Goal: Task Accomplishment & Management: Manage account settings

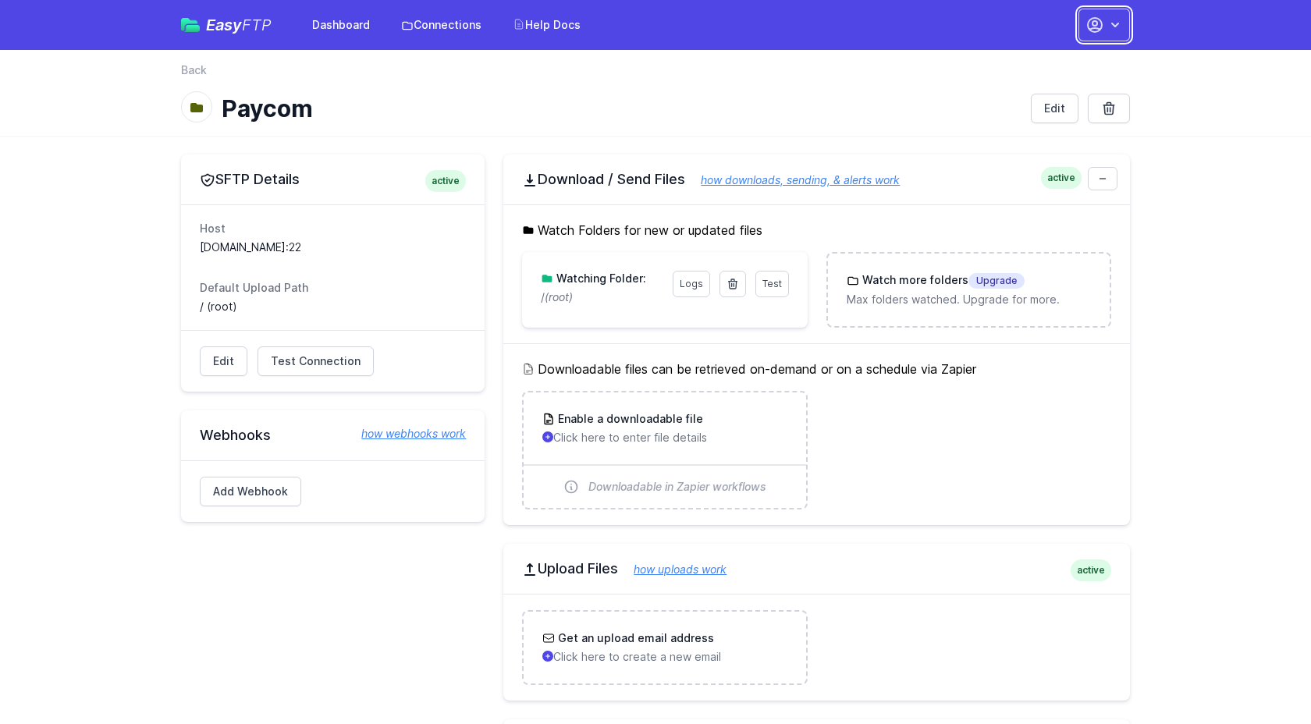
click at [1099, 23] on icon "button" at bounding box center [1095, 25] width 19 height 19
click at [335, 367] on span "Test Connection" at bounding box center [316, 362] width 90 height 16
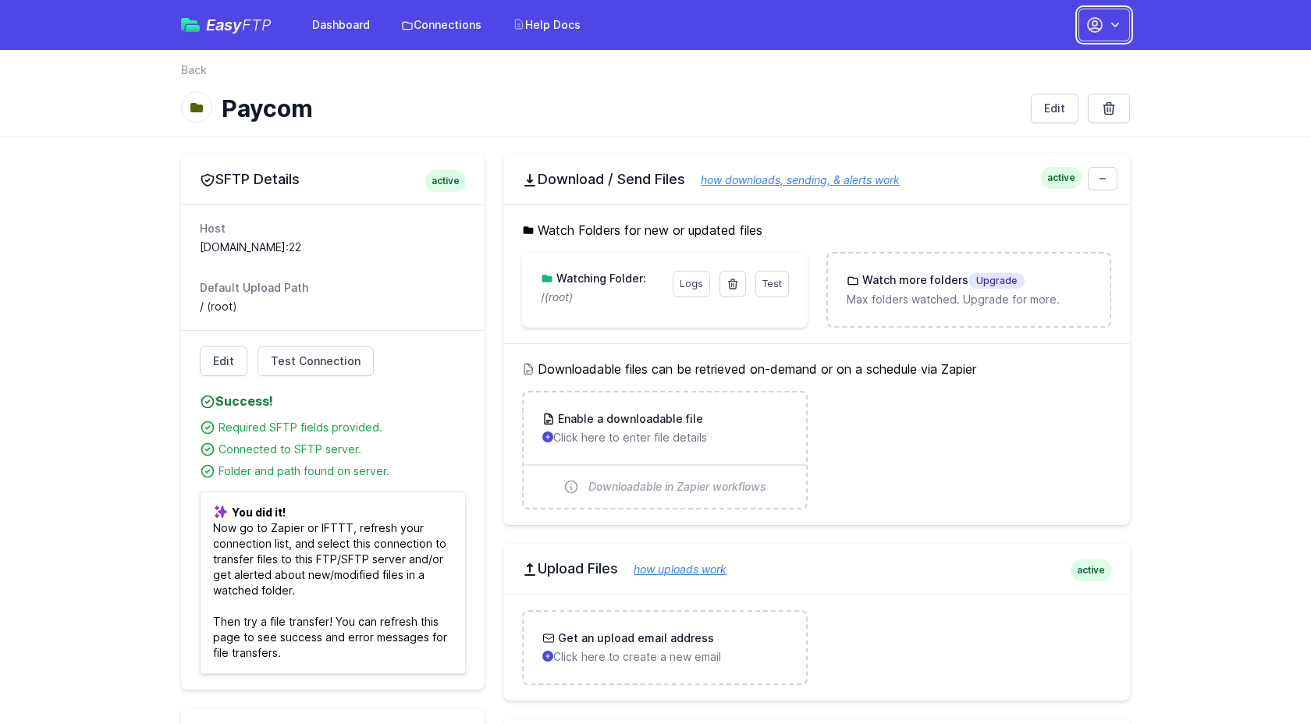
click at [1097, 34] on button "button" at bounding box center [1105, 25] width 52 height 33
click at [1066, 62] on link "Your Profile" at bounding box center [1055, 65] width 150 height 28
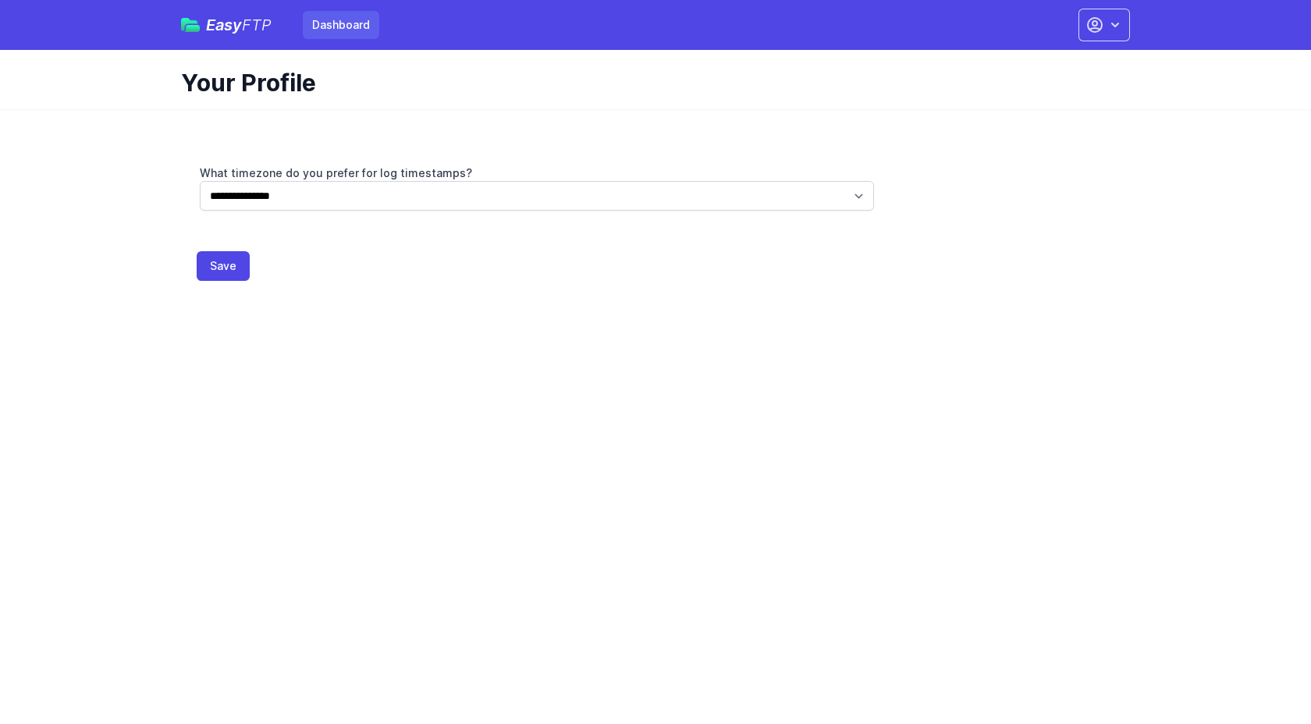
click at [364, 33] on link "Dashboard" at bounding box center [341, 25] width 76 height 28
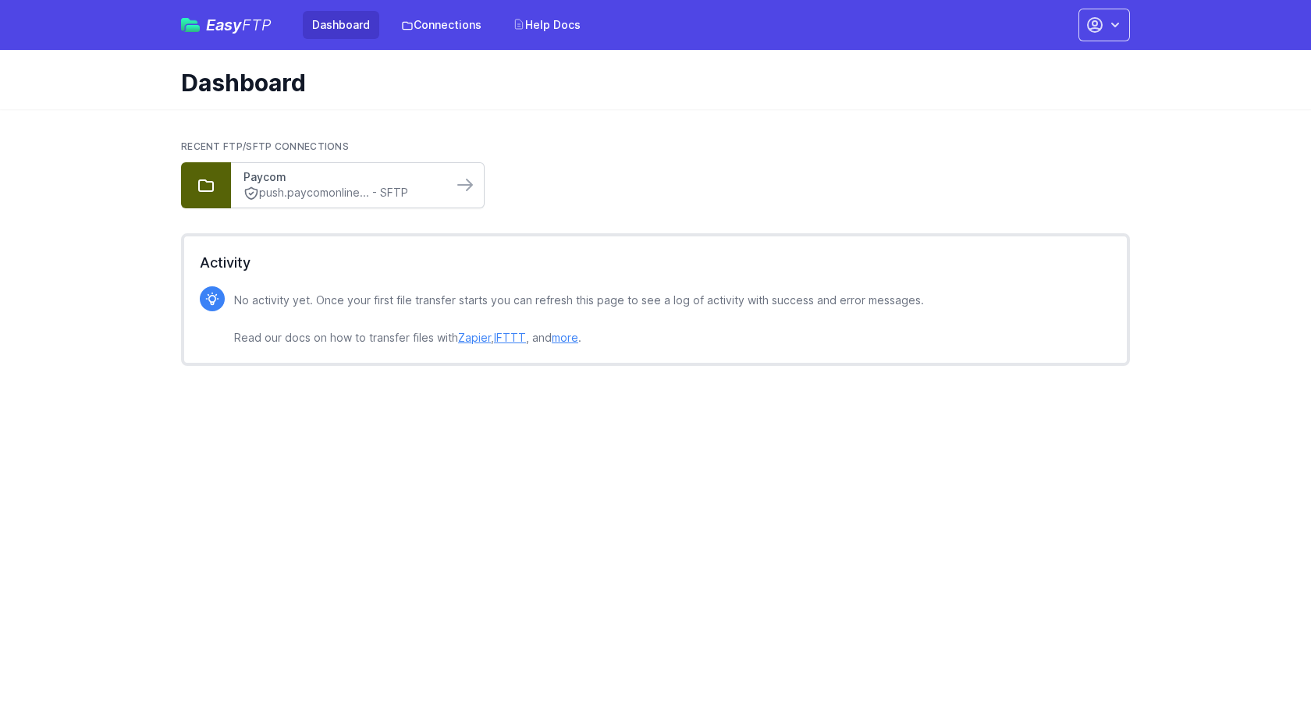
click at [364, 183] on link "Paycom" at bounding box center [342, 177] width 197 height 16
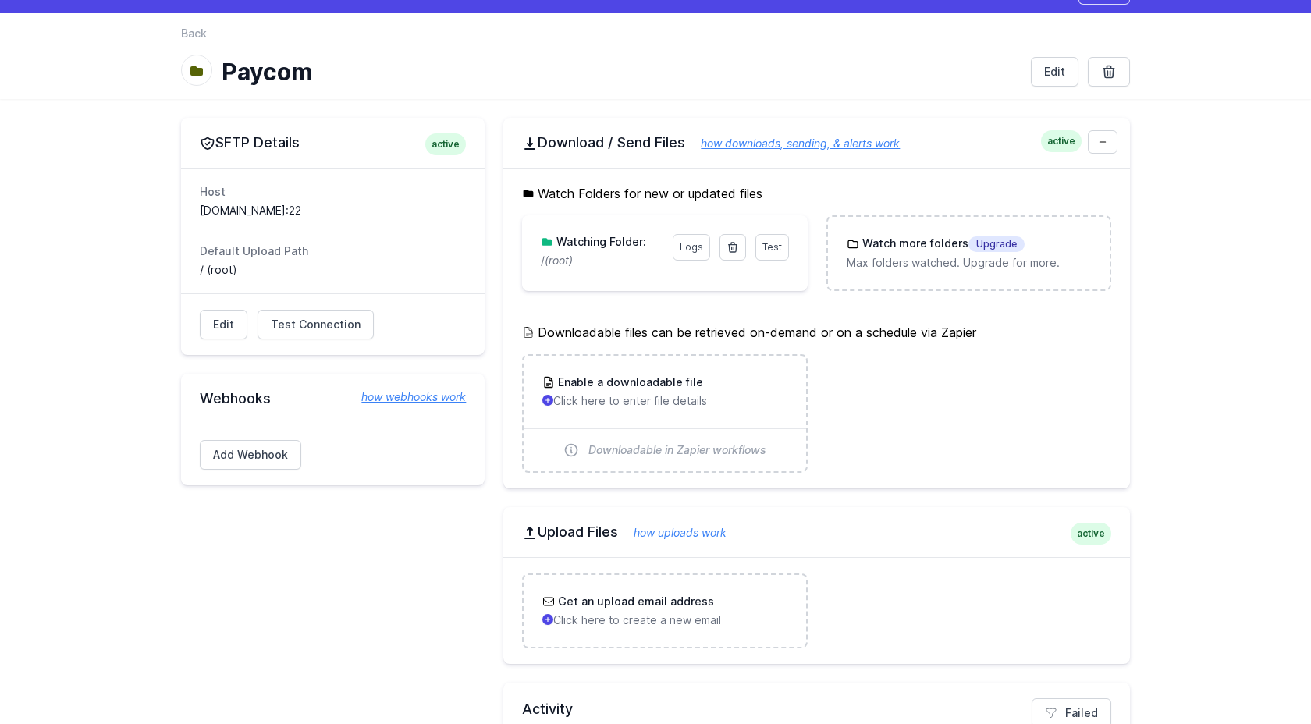
scroll to position [41, 0]
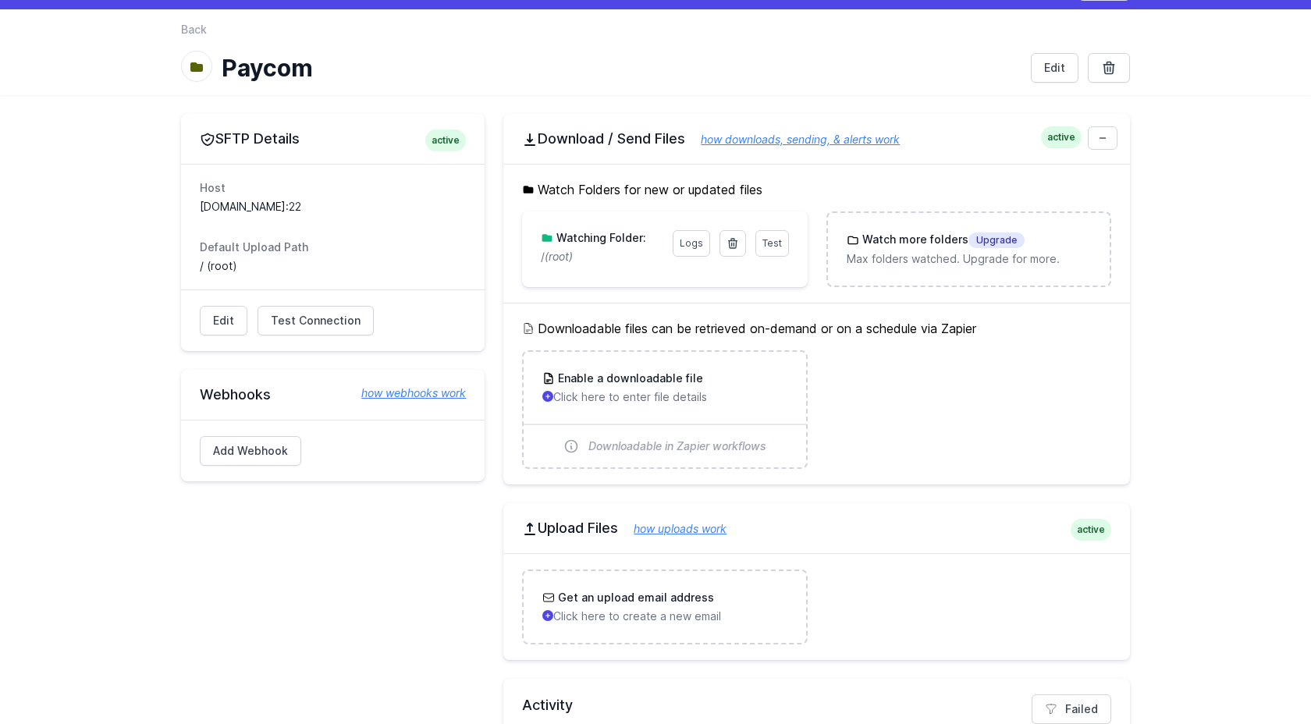
click at [634, 271] on div "Test Logs Watching Folder: / (root)" at bounding box center [664, 248] width 285 height 72
click at [759, 247] on link "Test" at bounding box center [773, 243] width 34 height 27
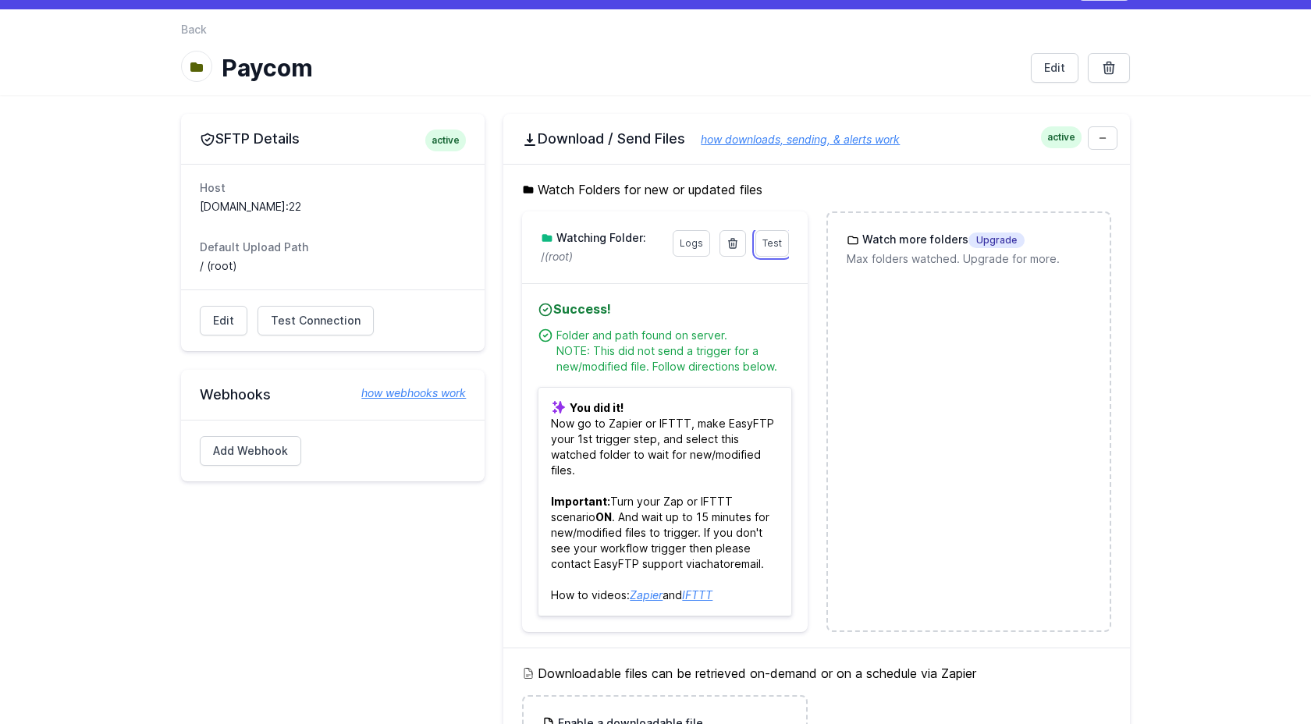
scroll to position [0, 0]
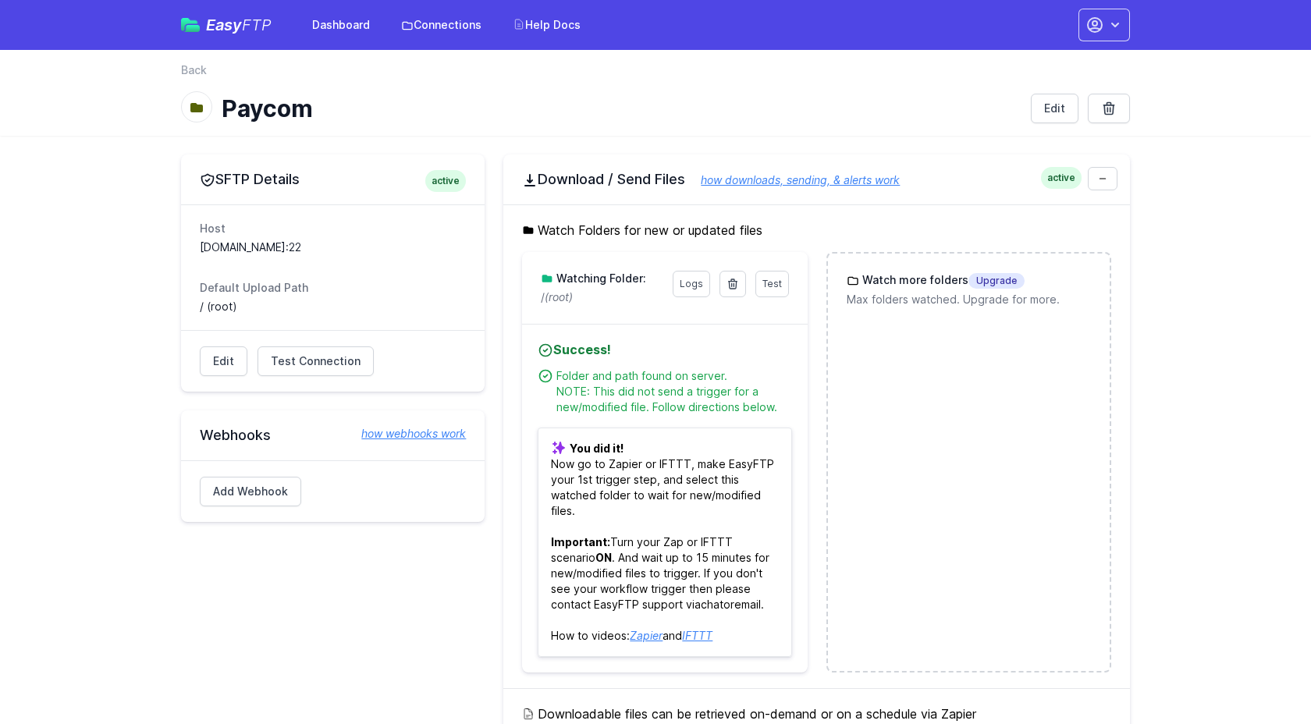
click at [871, 211] on div "Watch Folders for new or updated files Test Logs Watching Folder: / (root) Succ…" at bounding box center [816, 446] width 627 height 484
click at [1092, 183] on link at bounding box center [1103, 178] width 30 height 23
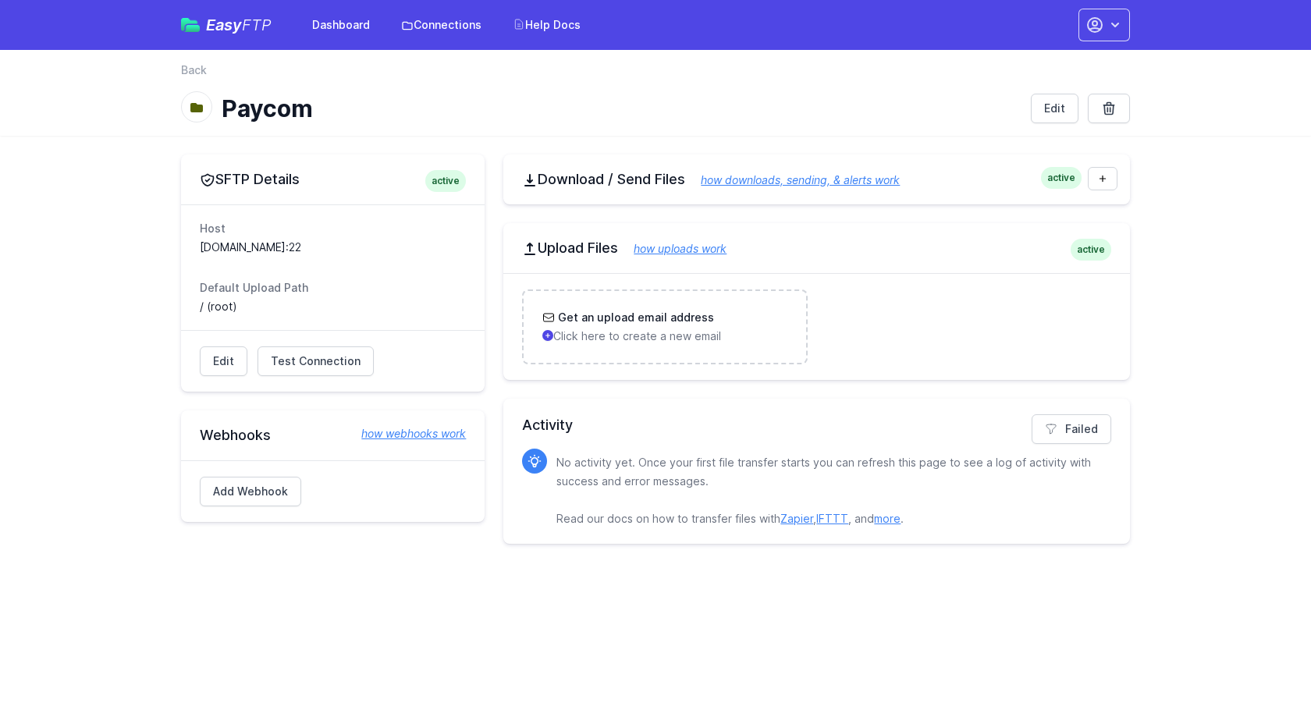
click at [706, 251] on link "how uploads work" at bounding box center [672, 248] width 108 height 13
click at [357, 22] on link "Dashboard" at bounding box center [341, 25] width 76 height 28
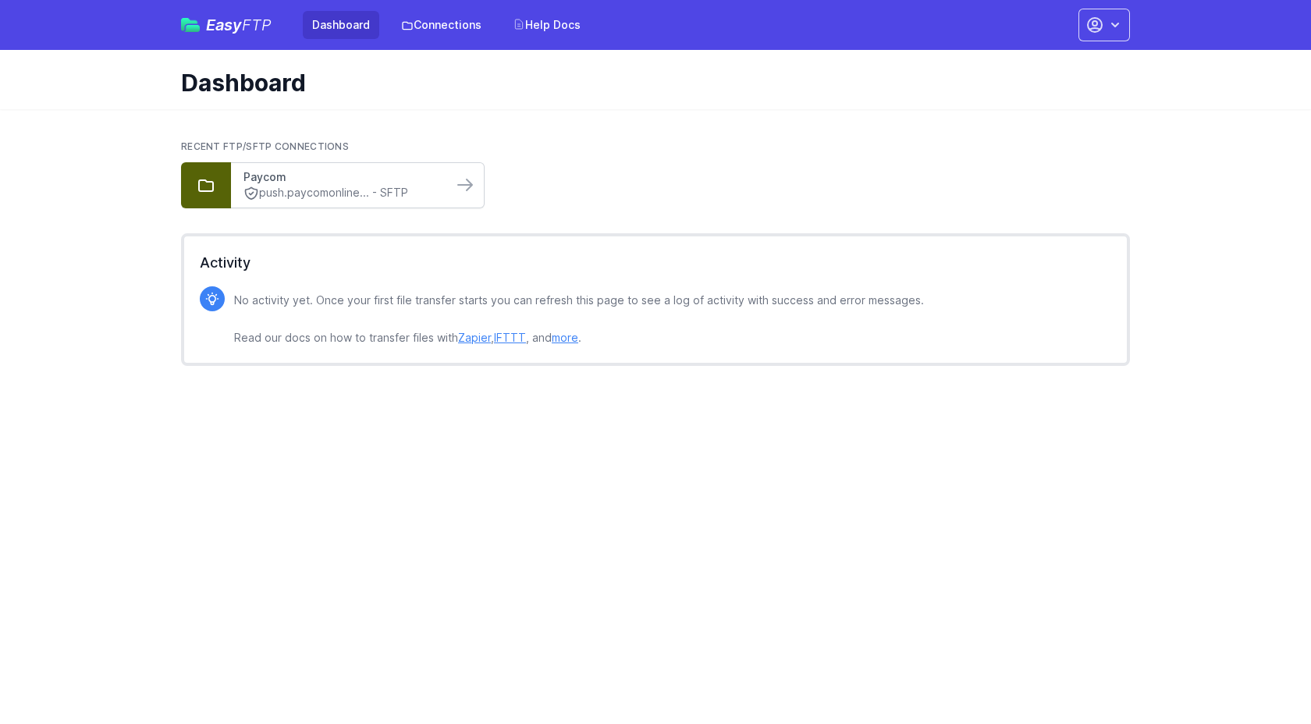
click at [410, 174] on link "Paycom" at bounding box center [342, 177] width 197 height 16
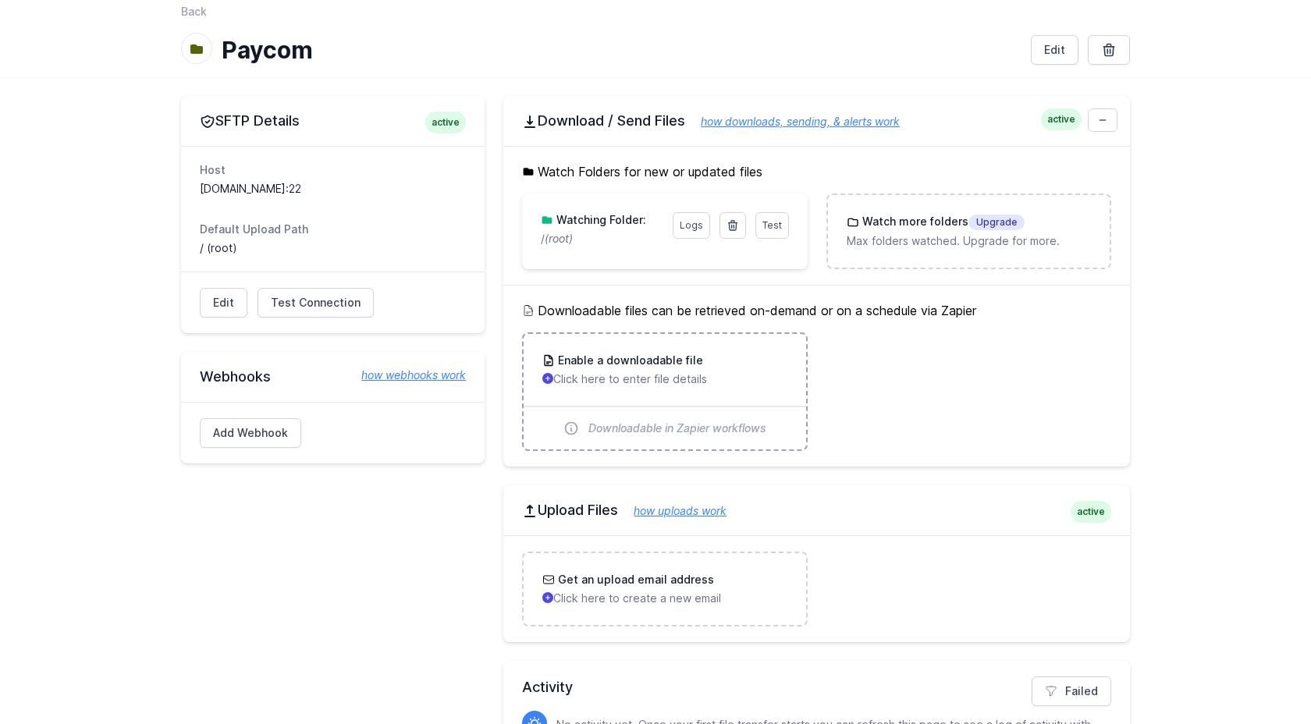
scroll to position [56, 0]
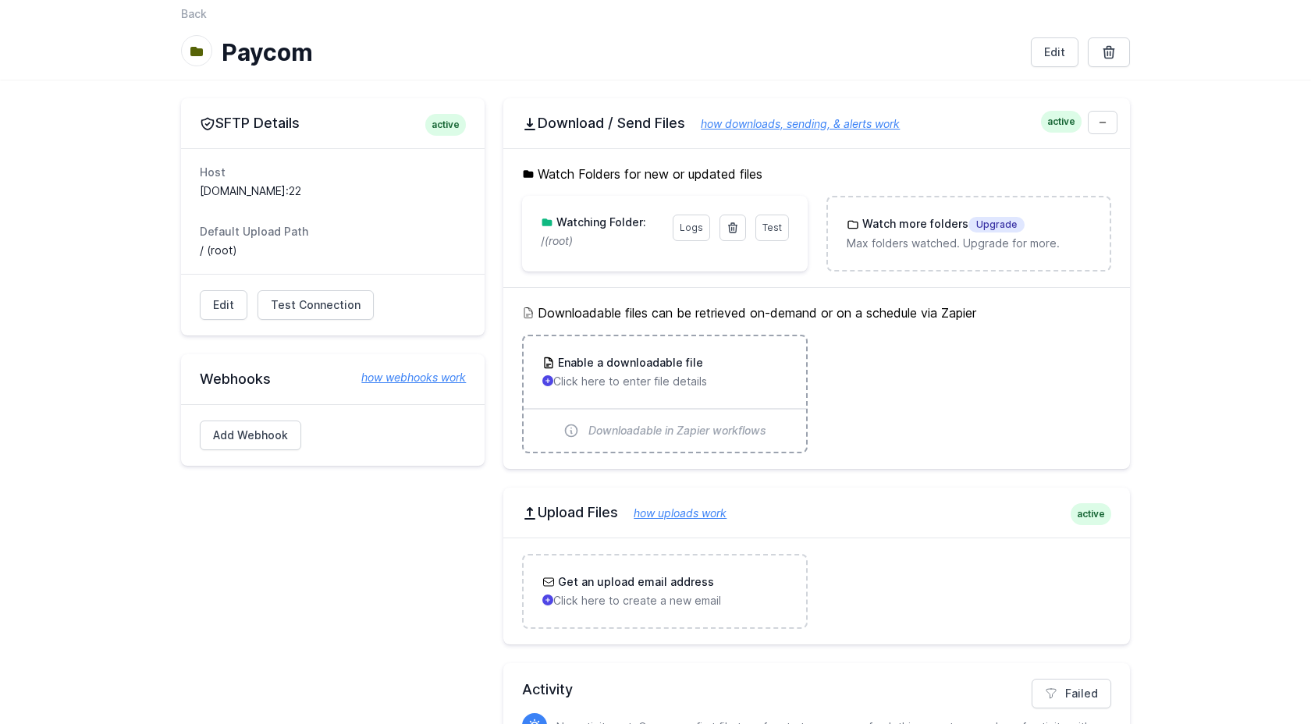
click at [730, 352] on div "Enable a downloadable file Click here to enter file details" at bounding box center [665, 372] width 282 height 72
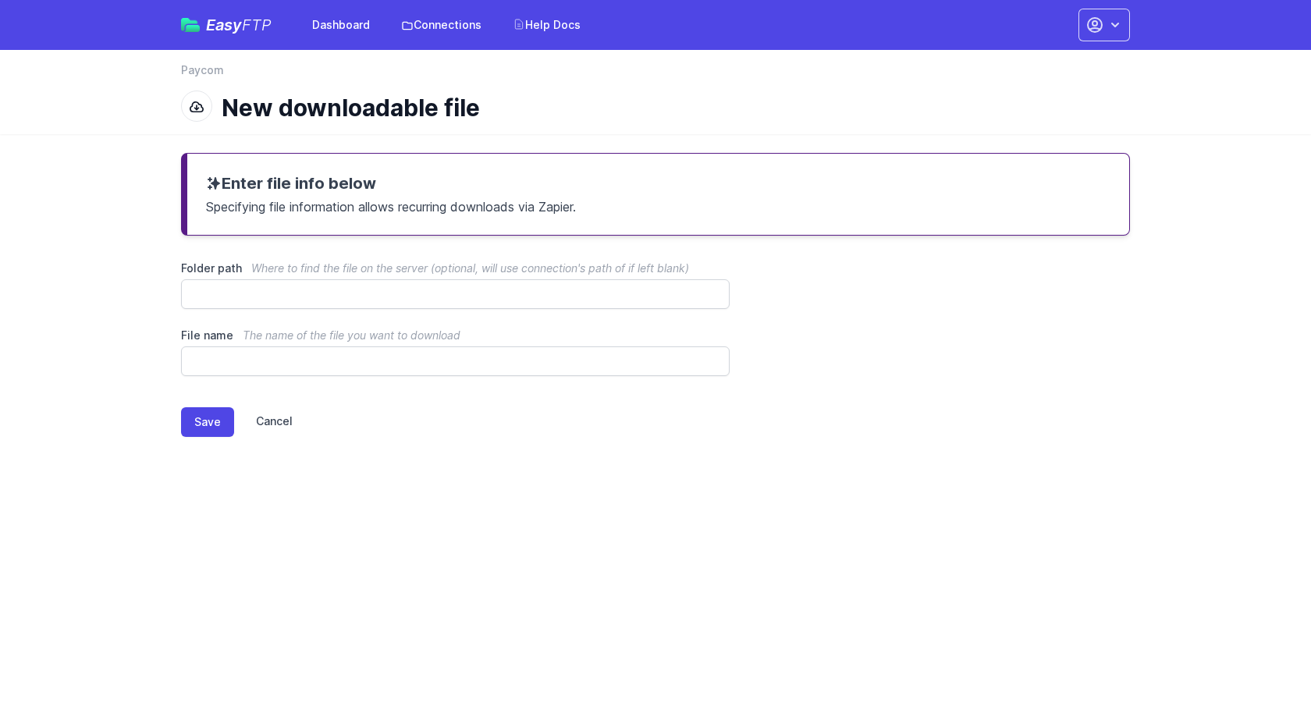
click at [282, 421] on link "Cancel" at bounding box center [263, 422] width 59 height 30
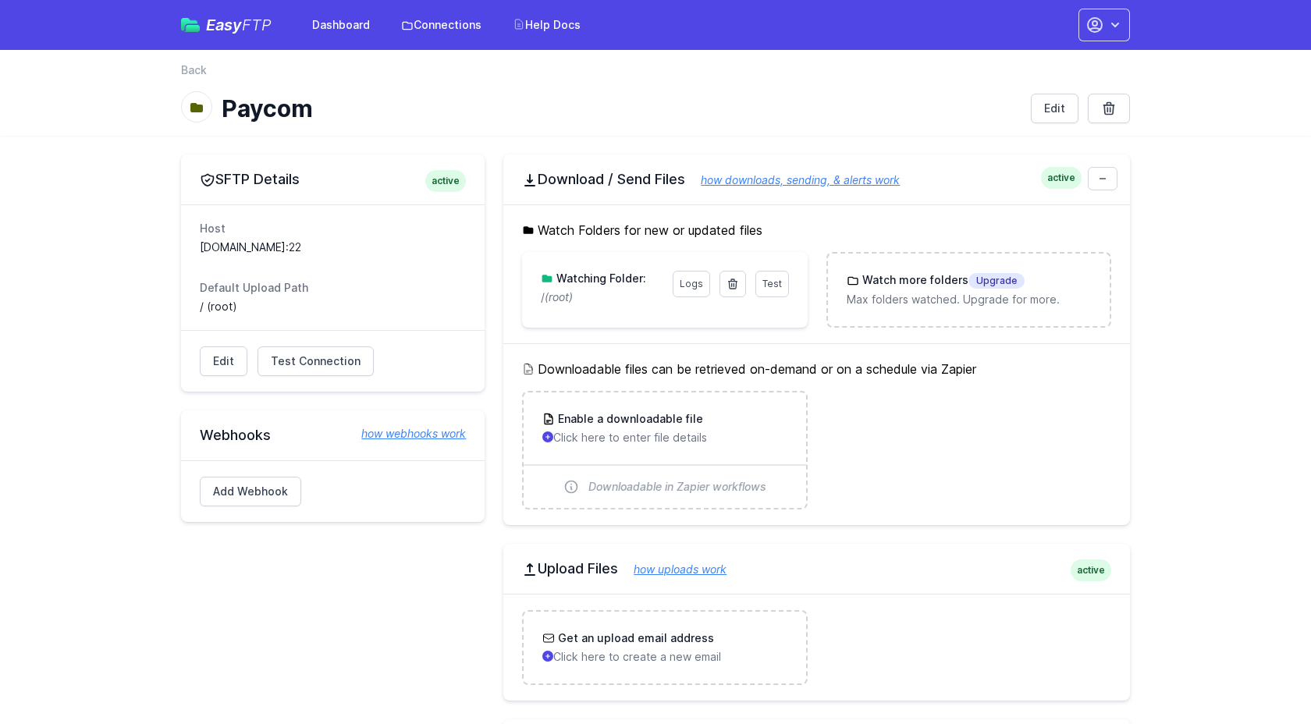
click at [629, 292] on p "/ (root)" at bounding box center [602, 298] width 122 height 16
click at [717, 306] on div "Test Logs Watching Folder: / (root)" at bounding box center [664, 288] width 285 height 72
click at [444, 26] on link "Connections" at bounding box center [441, 25] width 99 height 28
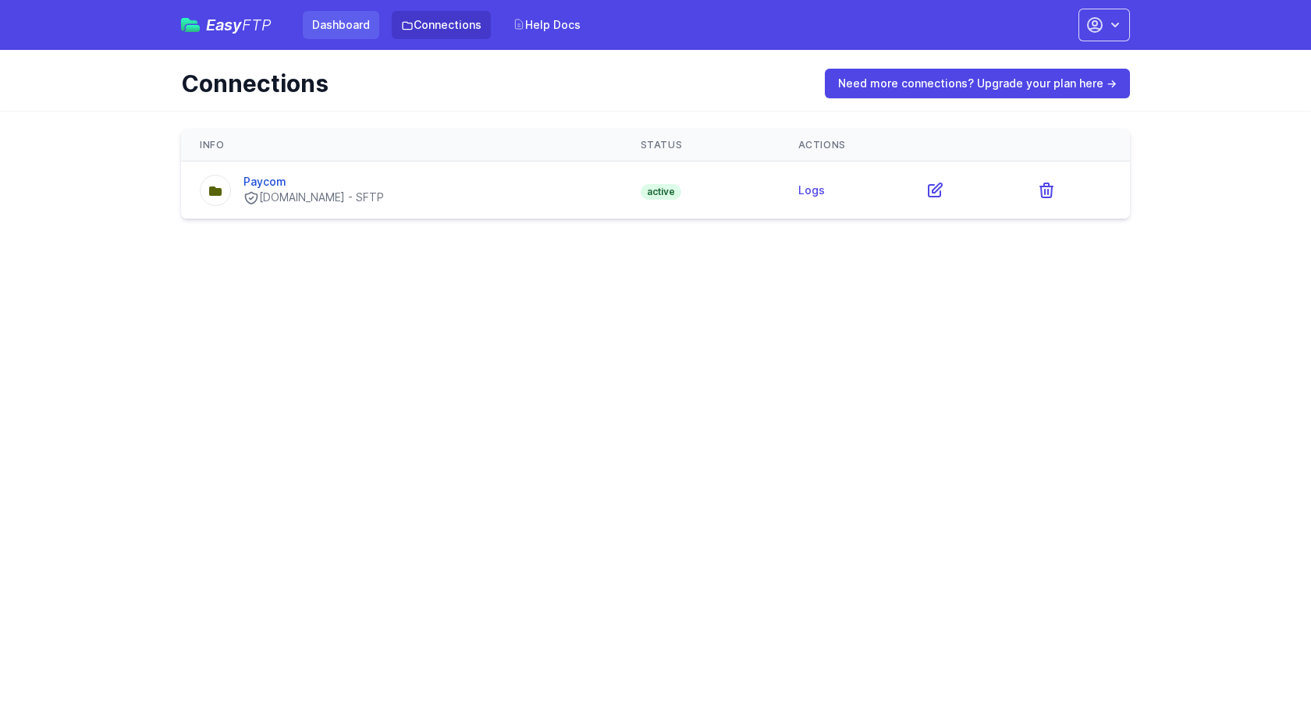
click at [350, 28] on link "Dashboard" at bounding box center [341, 25] width 76 height 28
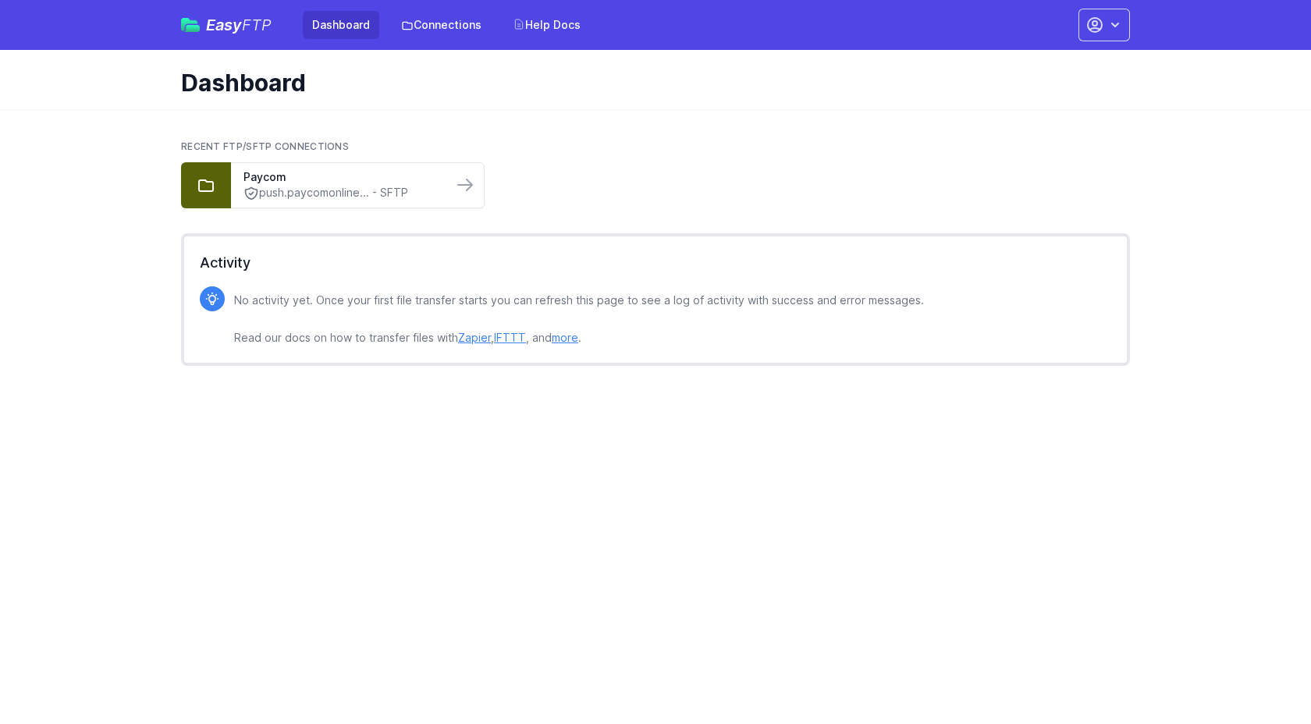
click at [475, 338] on link "Zapier" at bounding box center [474, 337] width 33 height 13
click at [330, 183] on link "Paycom" at bounding box center [342, 177] width 197 height 16
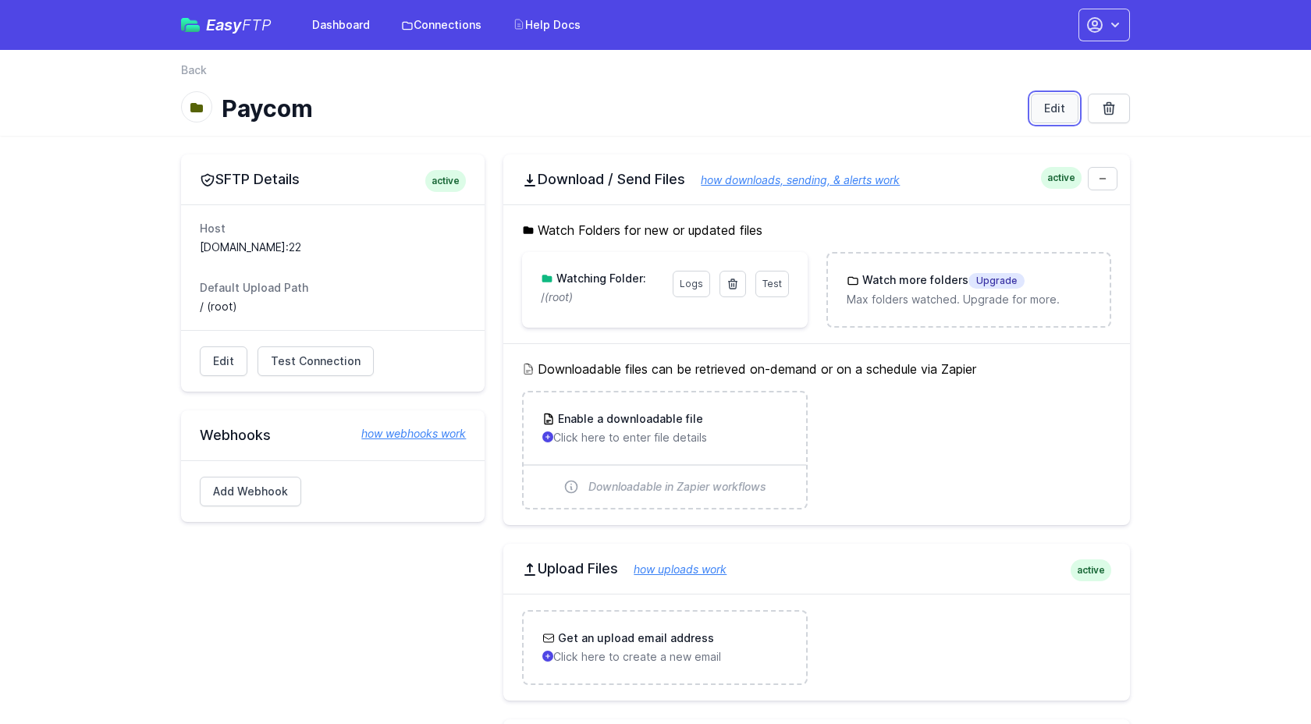
click at [1050, 111] on link "Edit" at bounding box center [1055, 109] width 48 height 30
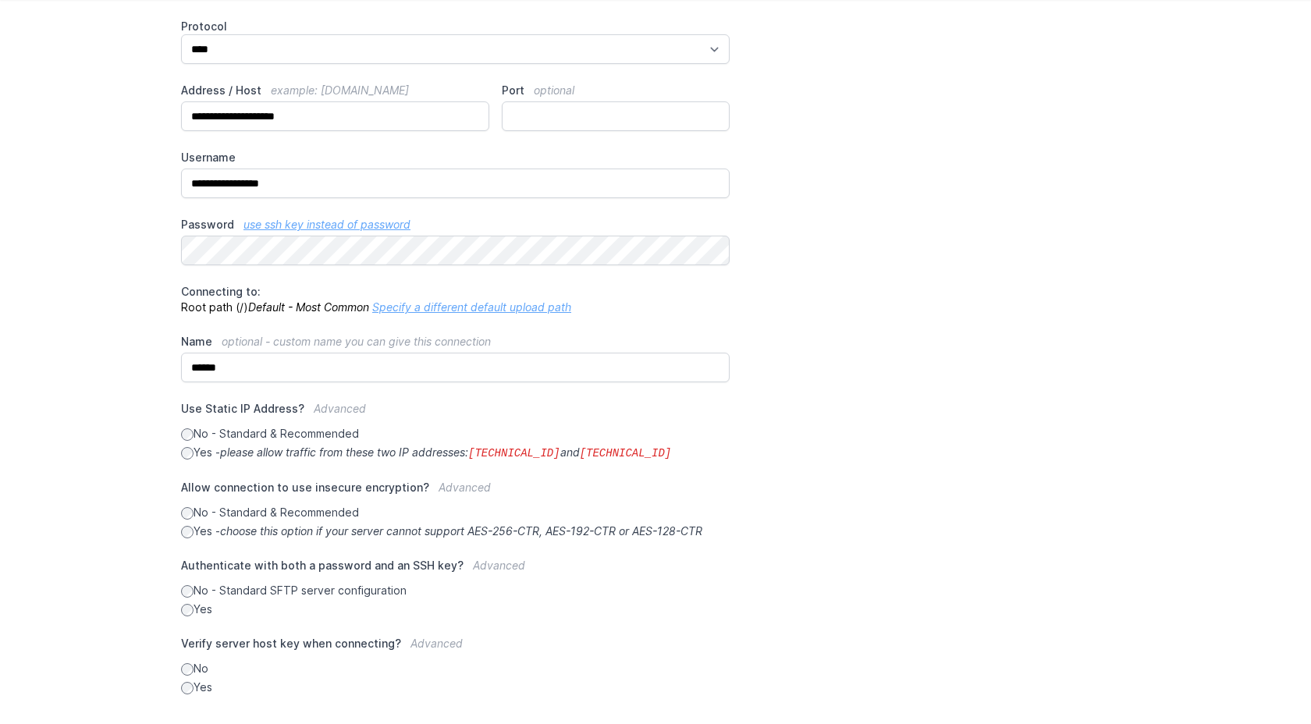
scroll to position [209, 0]
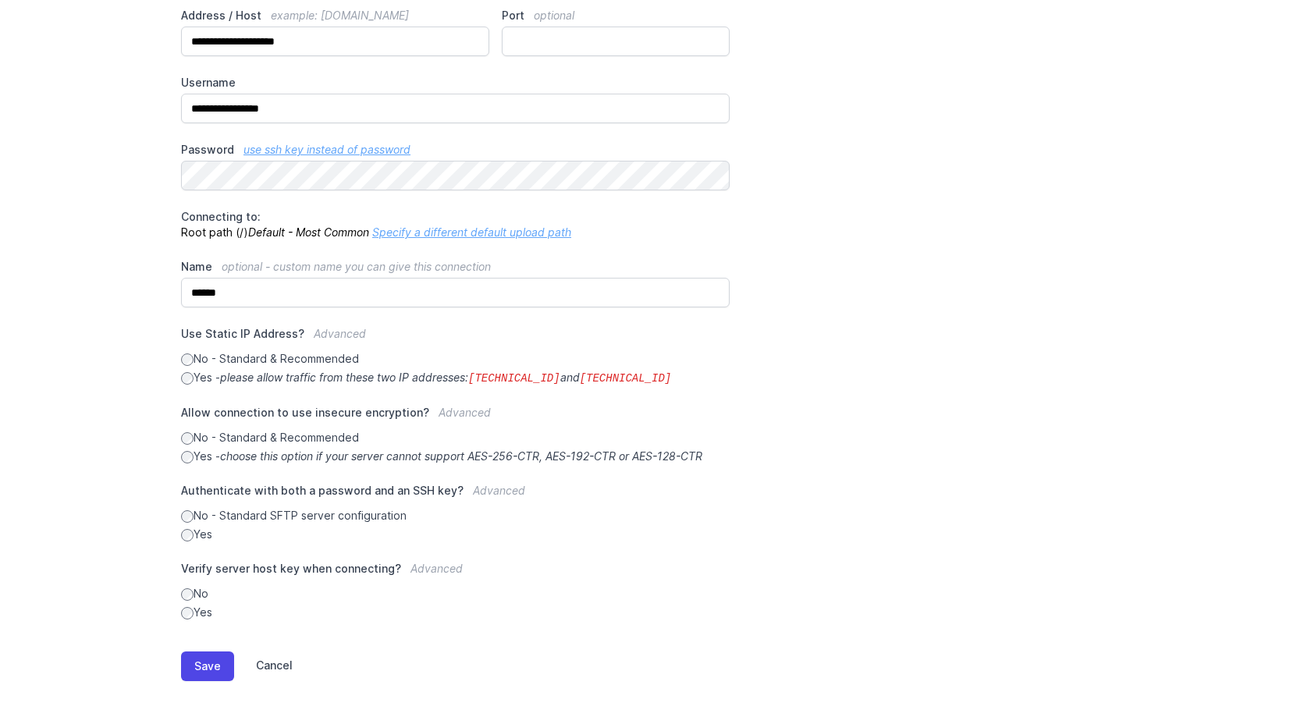
click at [282, 660] on link "Cancel" at bounding box center [263, 667] width 59 height 30
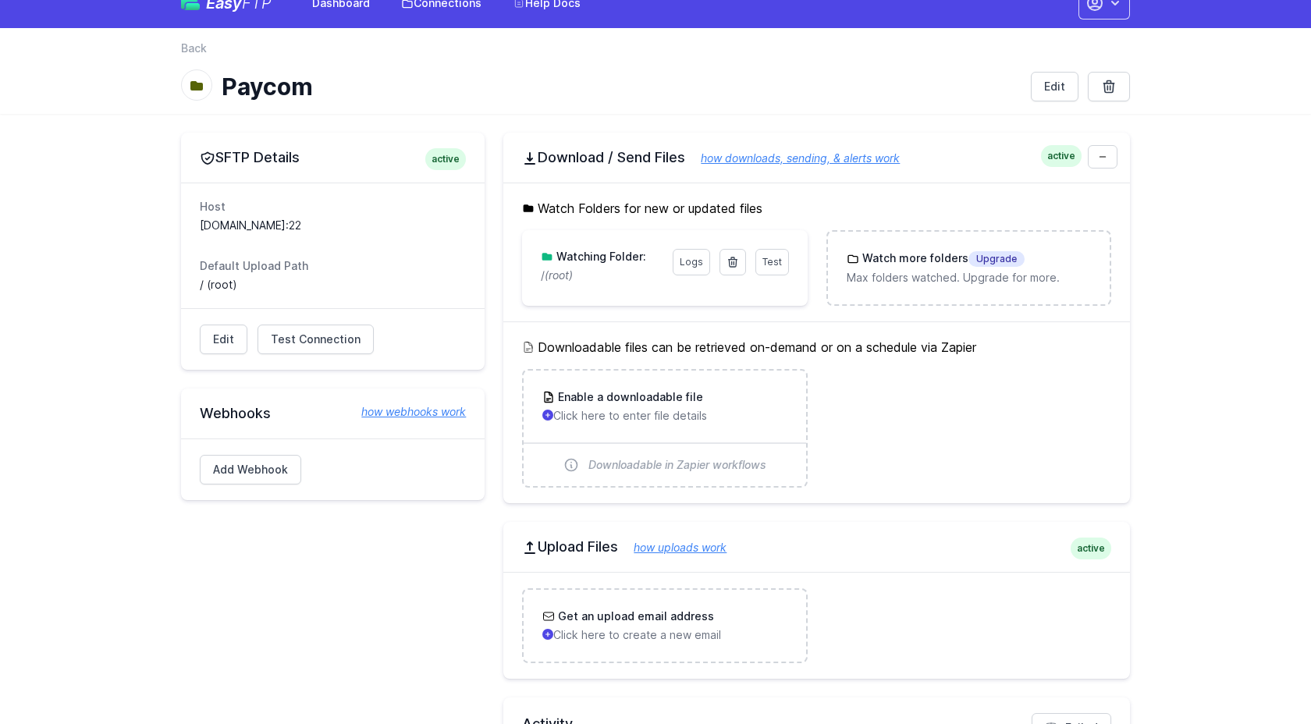
scroll to position [24, 0]
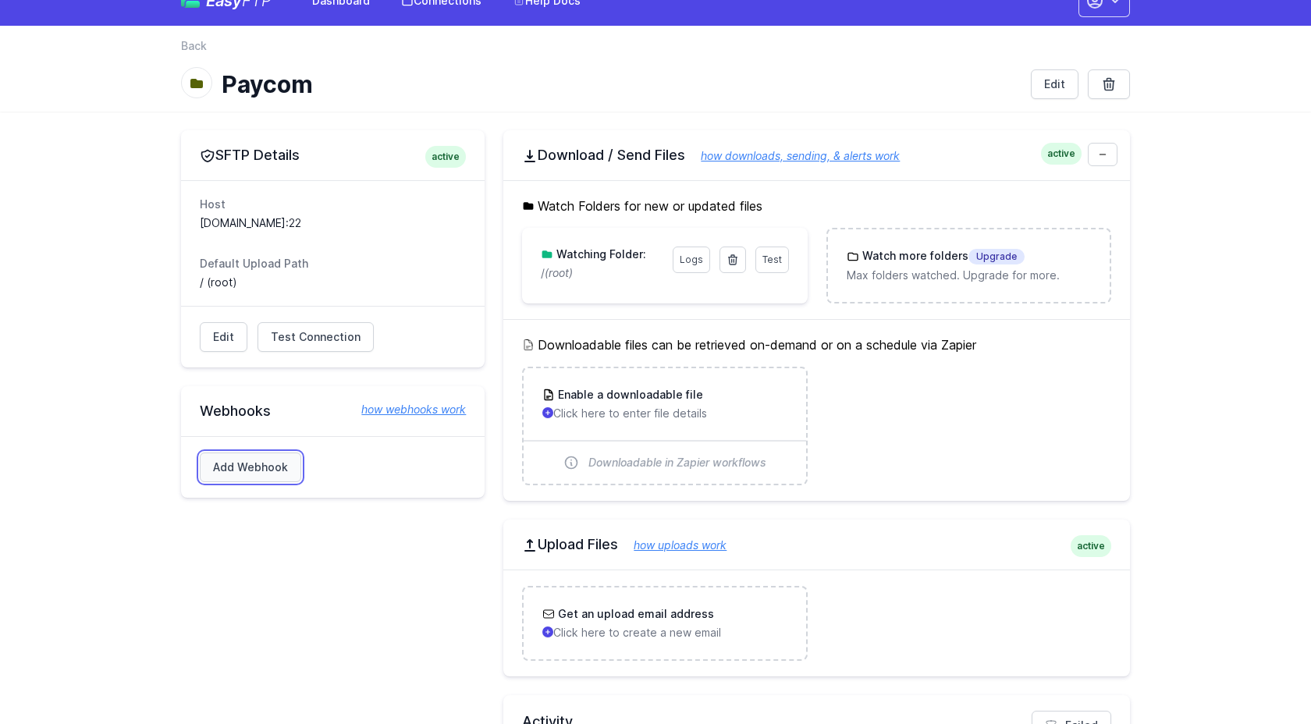
click at [264, 462] on link "Add Webhook" at bounding box center [250, 468] width 101 height 30
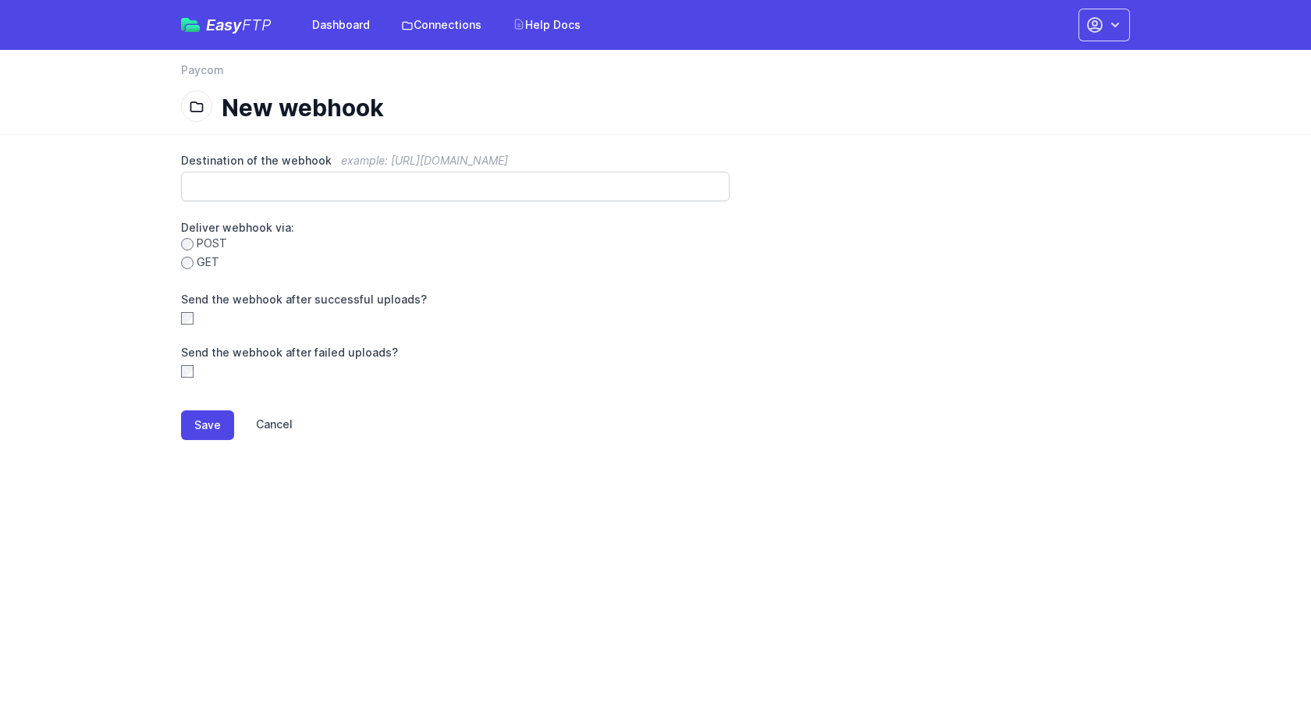
click at [274, 421] on link "Cancel" at bounding box center [263, 426] width 59 height 30
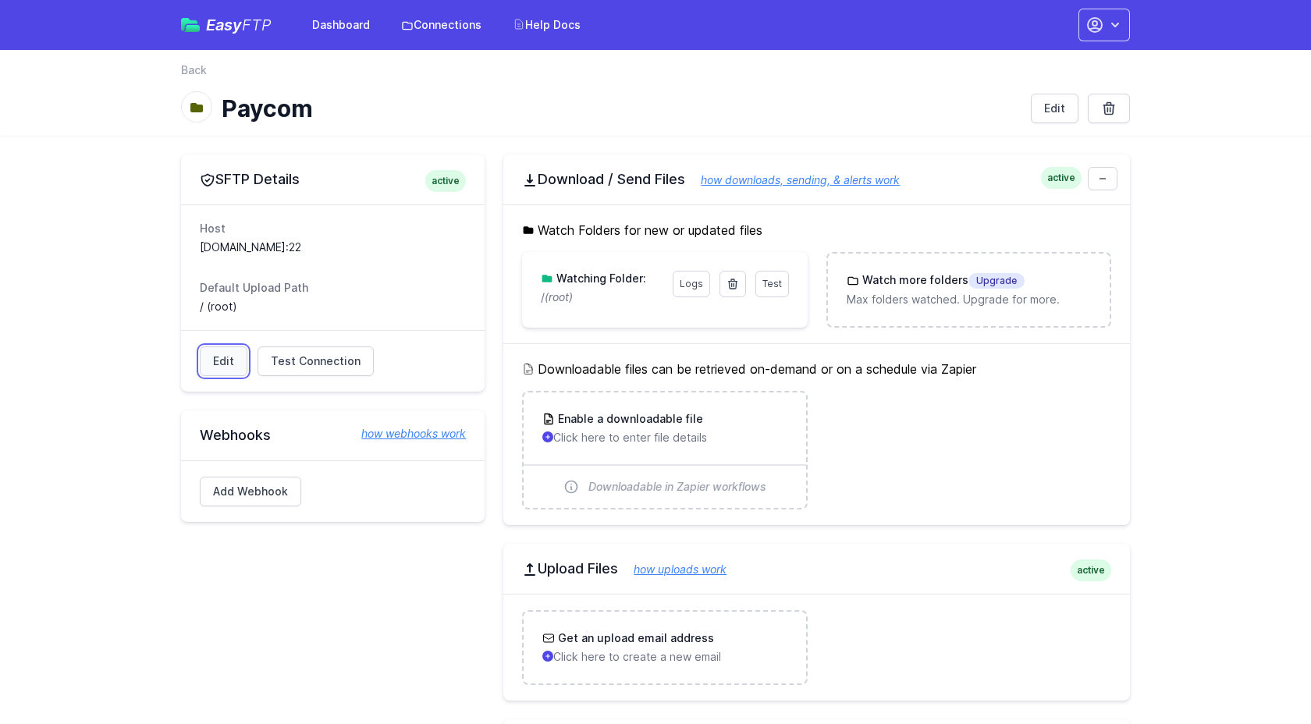
click at [231, 369] on link "Edit" at bounding box center [224, 362] width 48 height 30
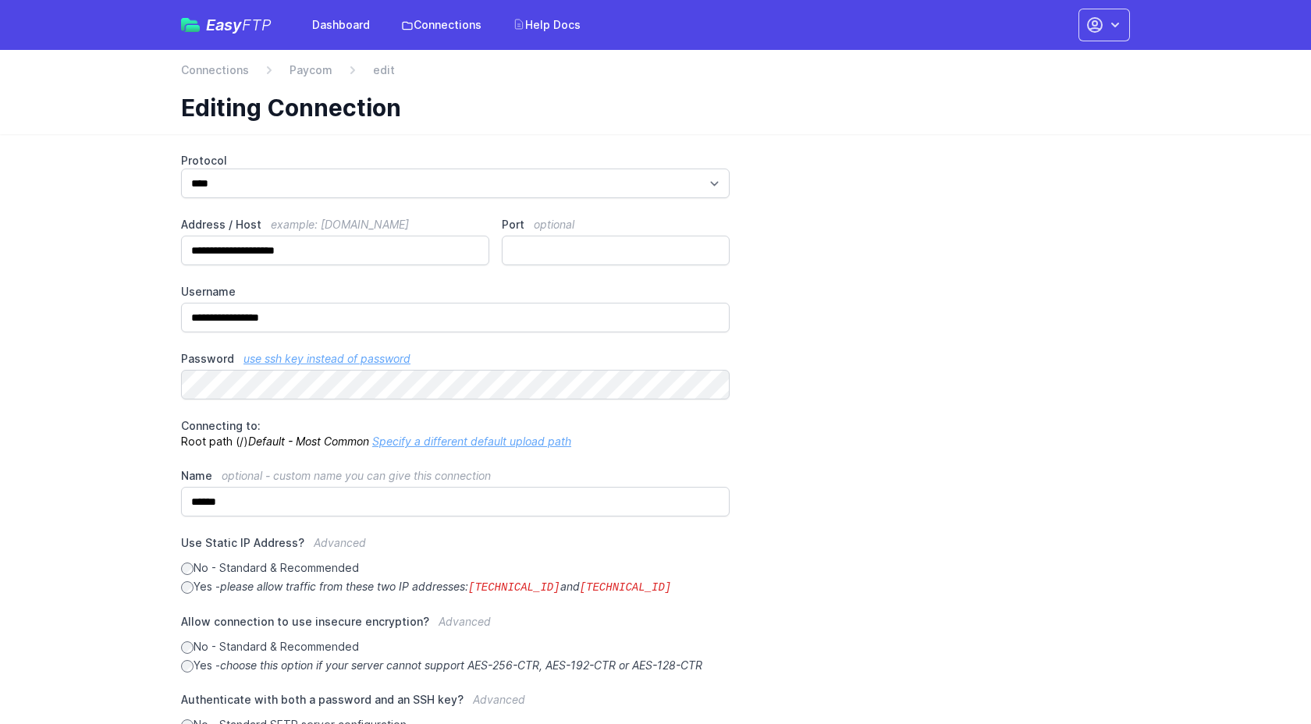
click at [464, 439] on link "Specify a different default upload path" at bounding box center [471, 441] width 199 height 13
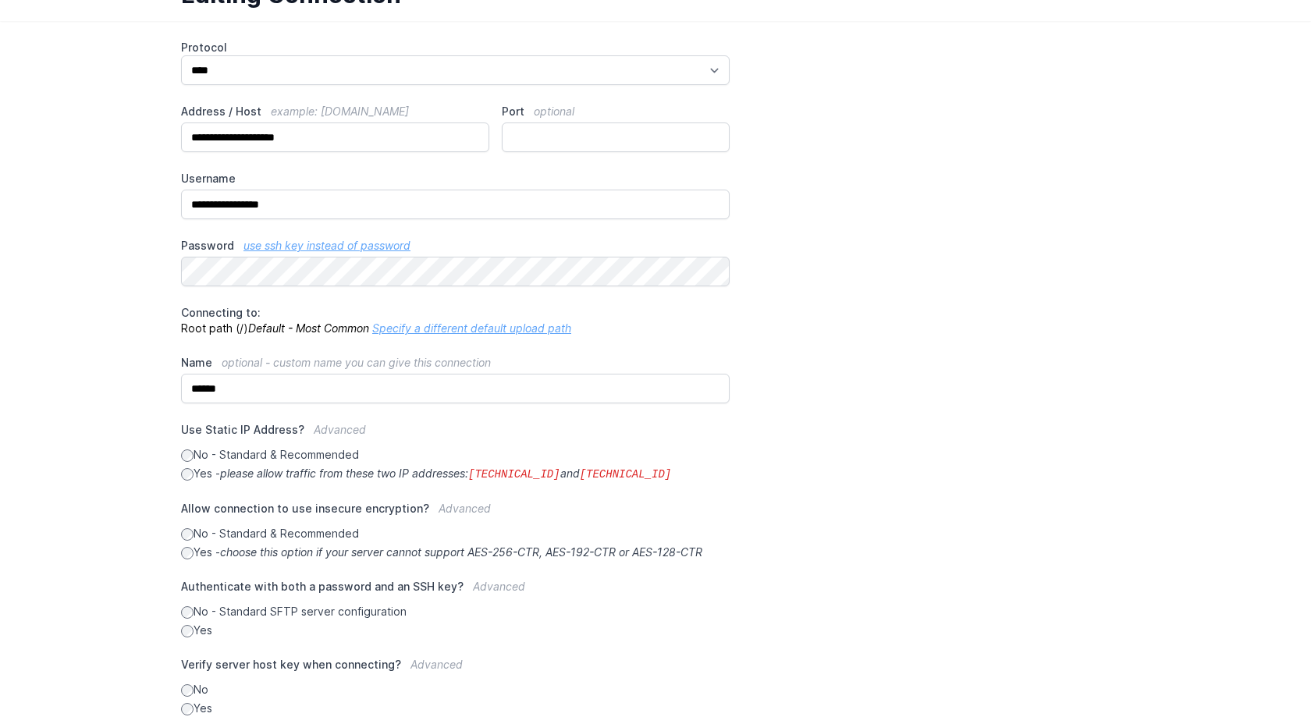
scroll to position [126, 0]
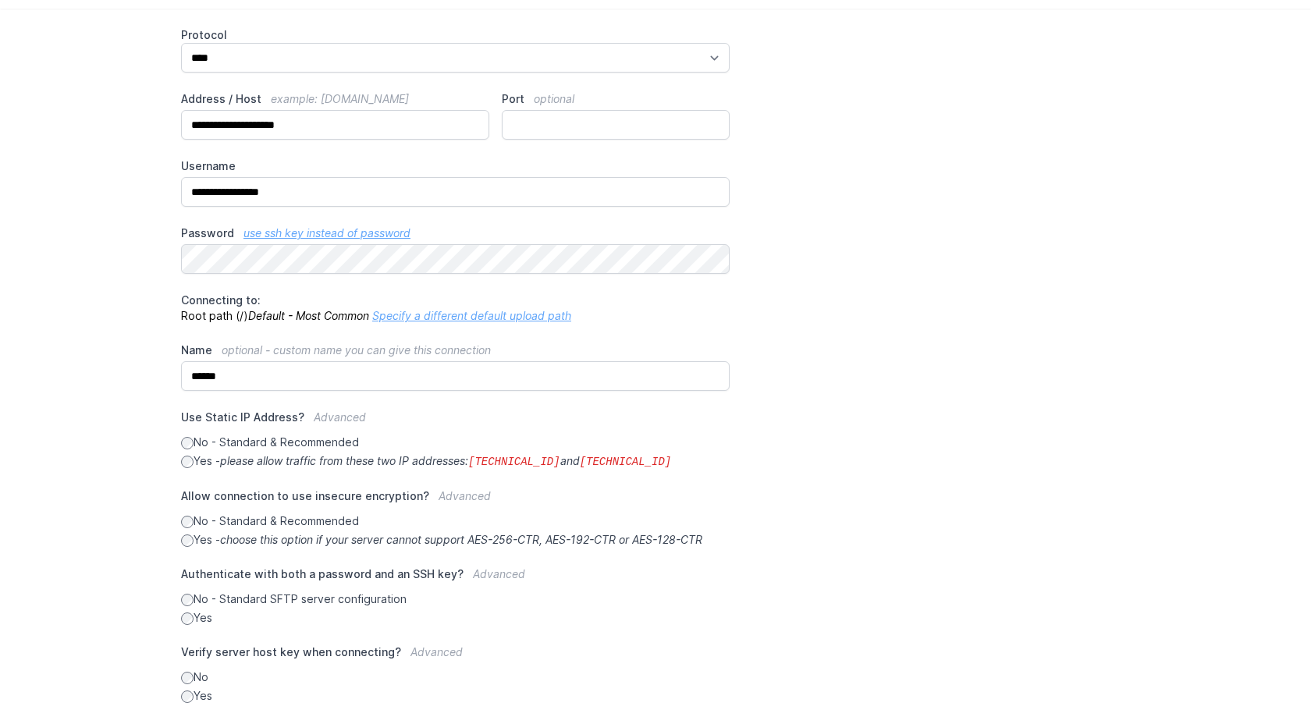
click at [805, 375] on div "**********" at bounding box center [655, 365] width 949 height 677
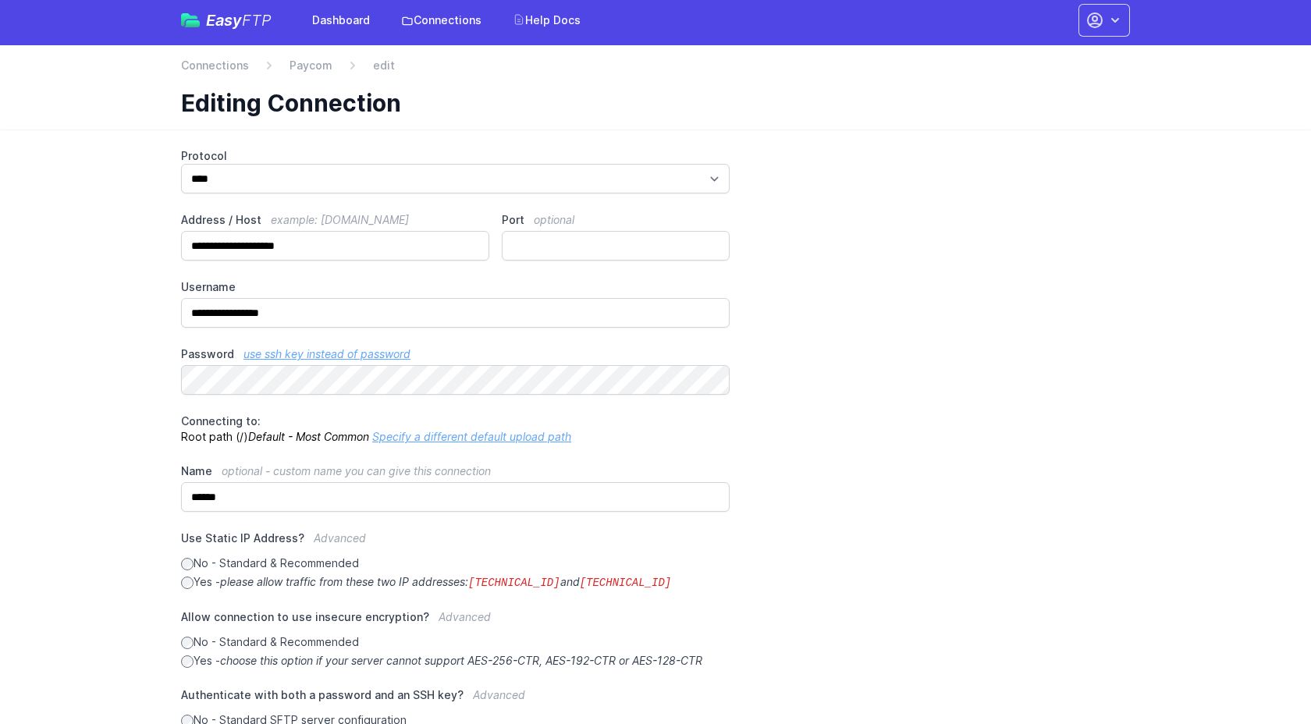
scroll to position [0, 0]
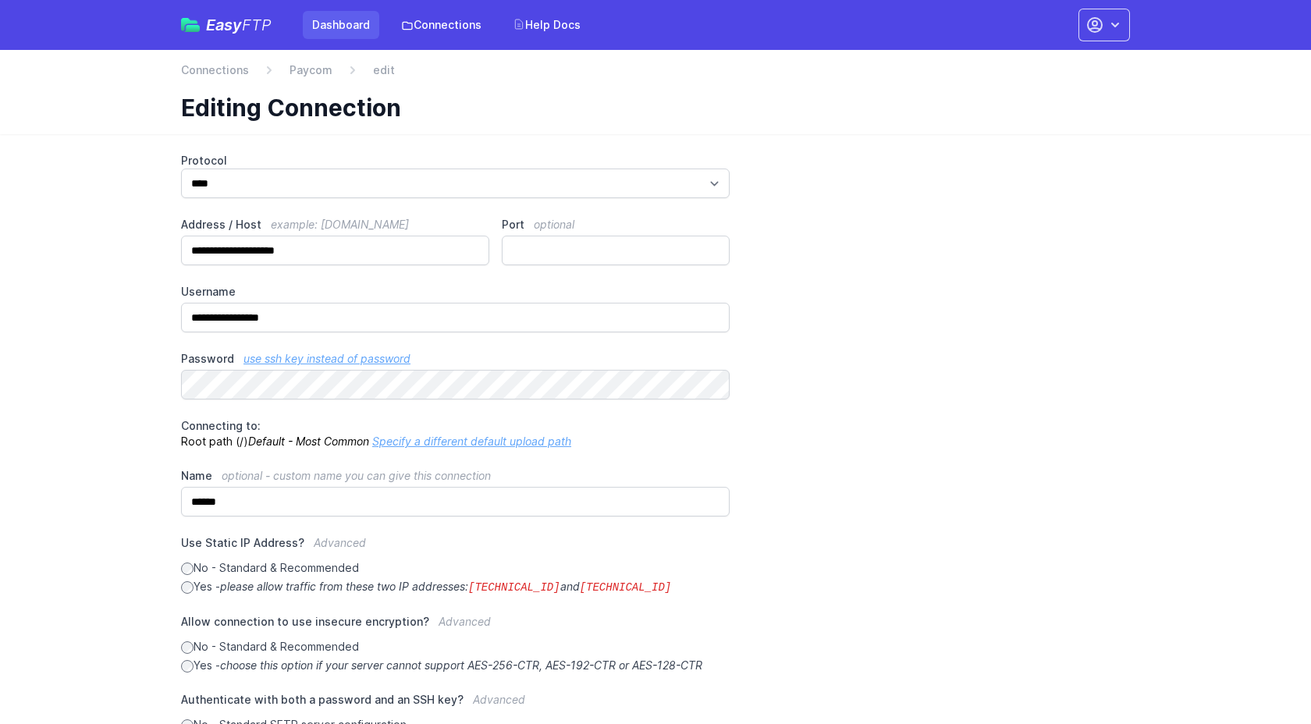
click at [336, 23] on link "Dashboard" at bounding box center [341, 25] width 76 height 28
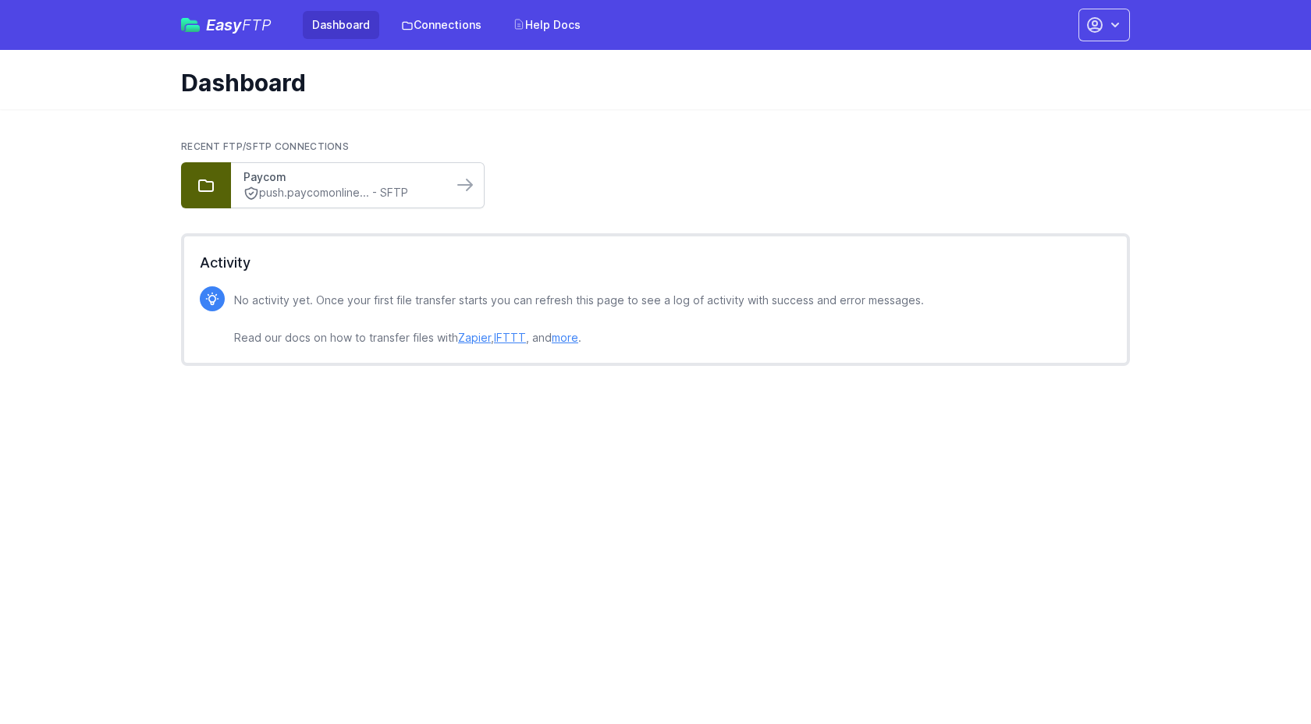
click at [383, 172] on link "Paycom" at bounding box center [342, 177] width 197 height 16
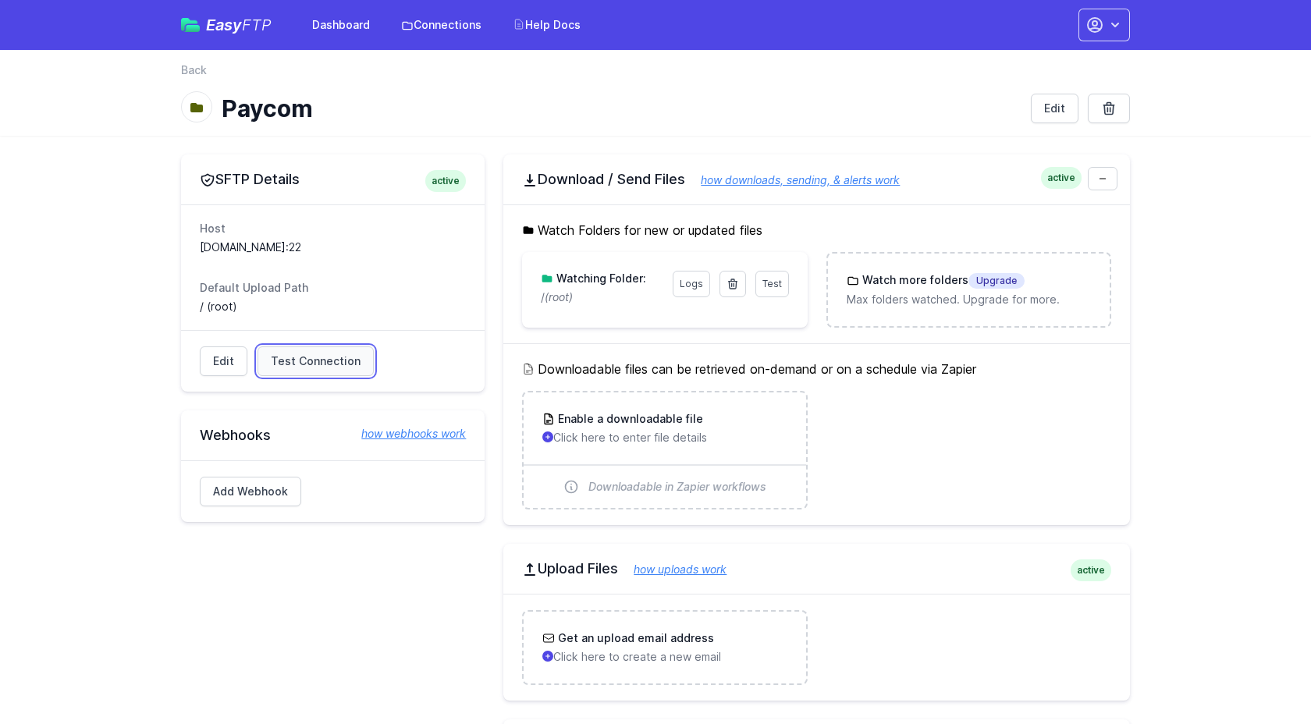
click at [345, 365] on span "Test Connection" at bounding box center [316, 362] width 90 height 16
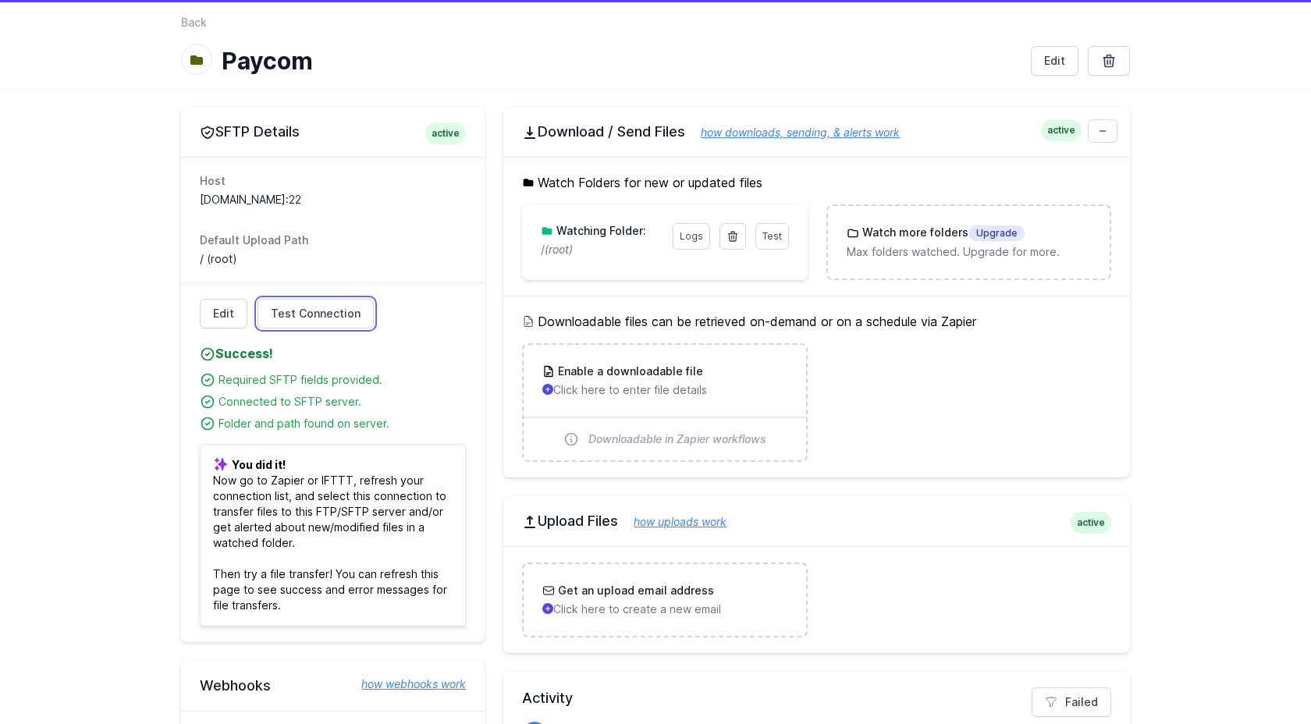
scroll to position [49, 0]
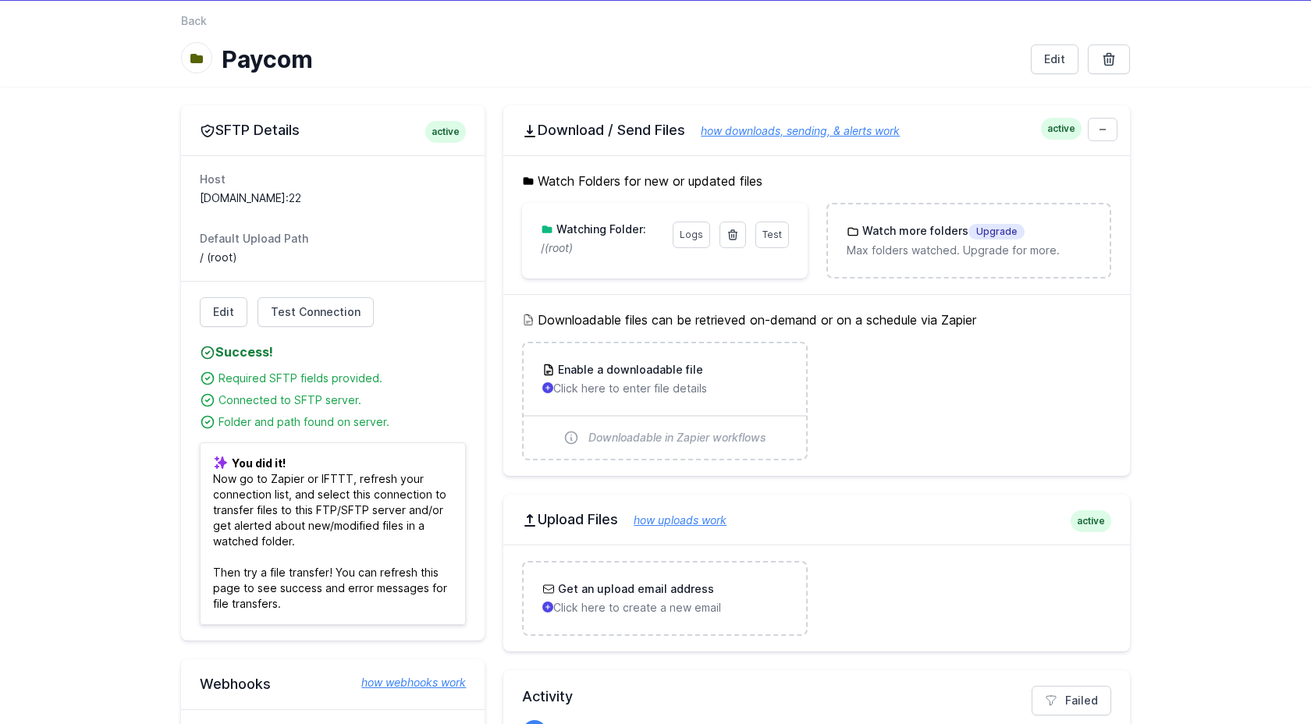
click at [450, 226] on dl "Host push.paycomonline.net:22 Default Upload Path / (root)" at bounding box center [333, 219] width 266 height 94
click at [228, 318] on link "Edit" at bounding box center [224, 312] width 48 height 30
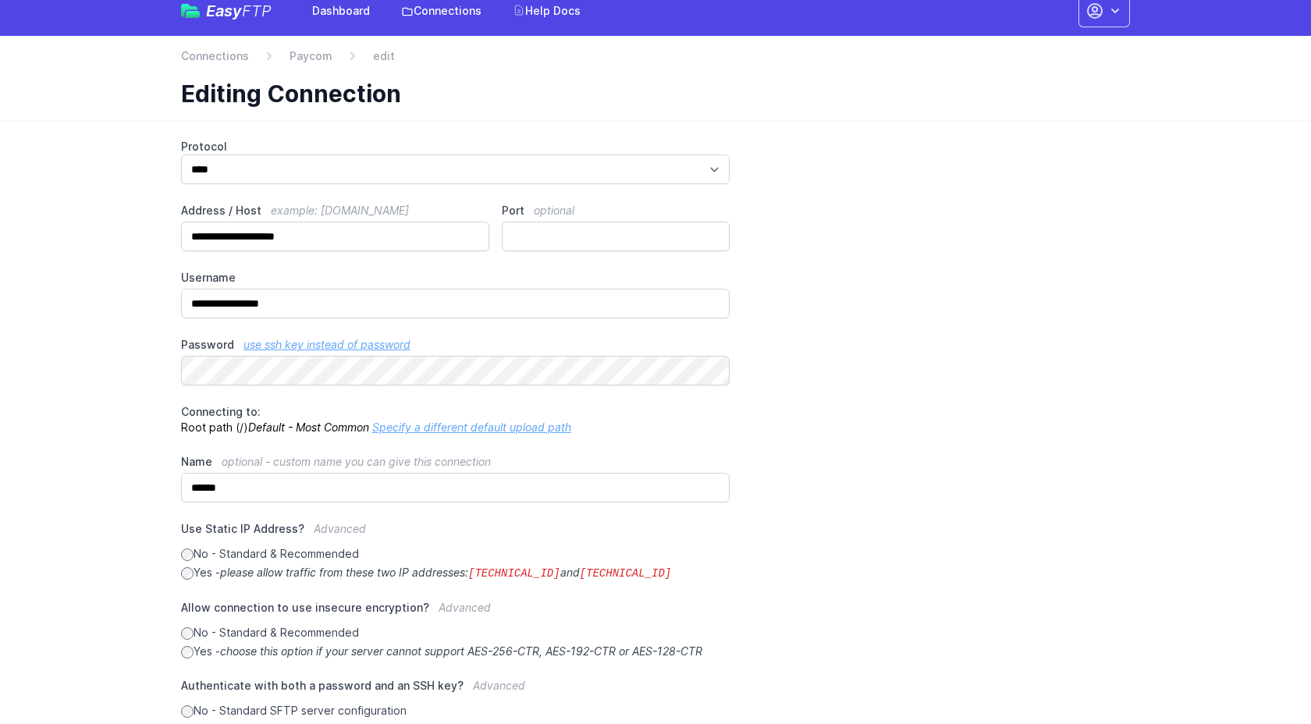
scroll to position [29, 0]
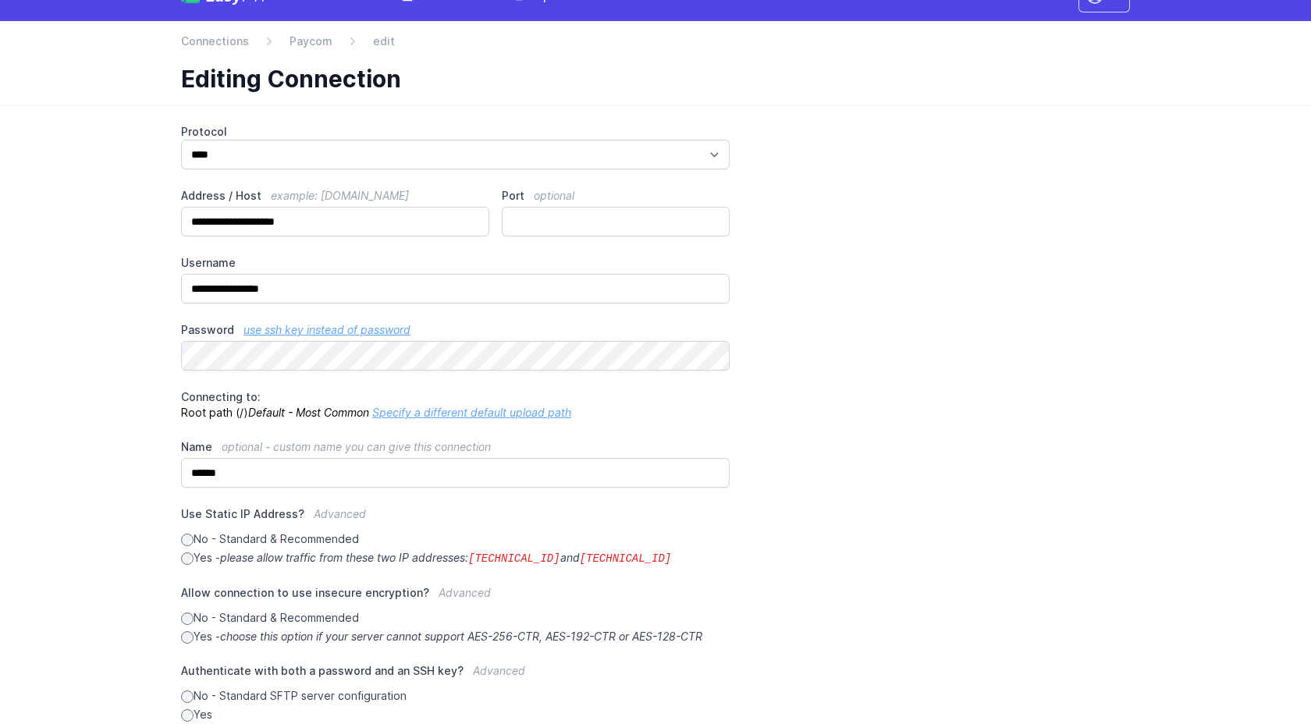
click at [440, 412] on link "Specify a different default upload path" at bounding box center [471, 412] width 199 height 13
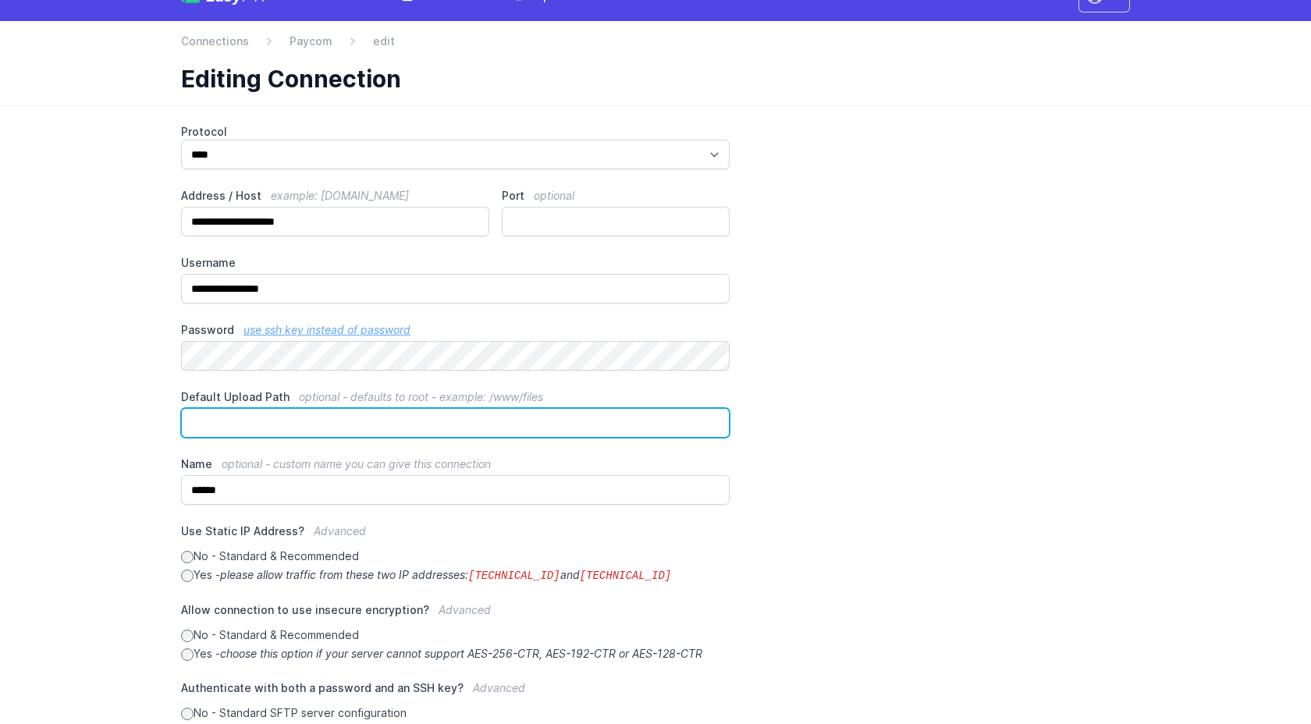
click at [269, 421] on input "Default Upload Path optional - defaults to root - example: /www/files" at bounding box center [455, 423] width 549 height 30
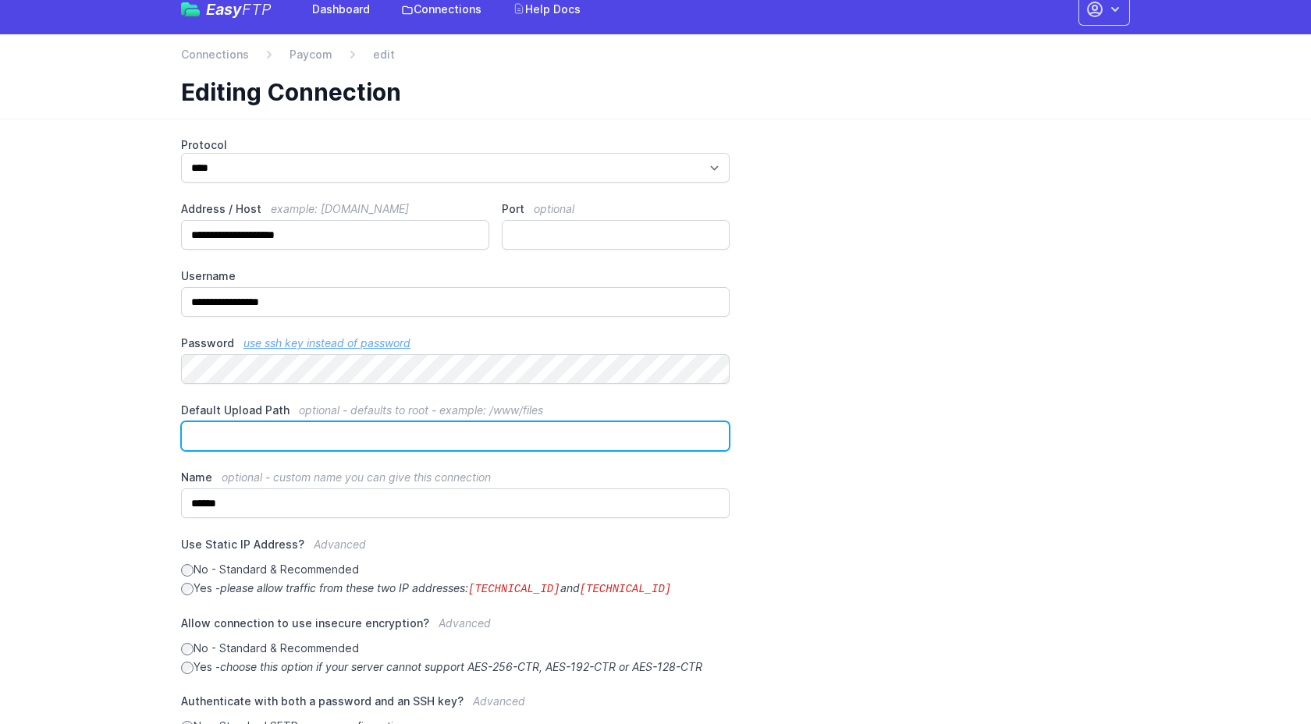
scroll to position [0, 0]
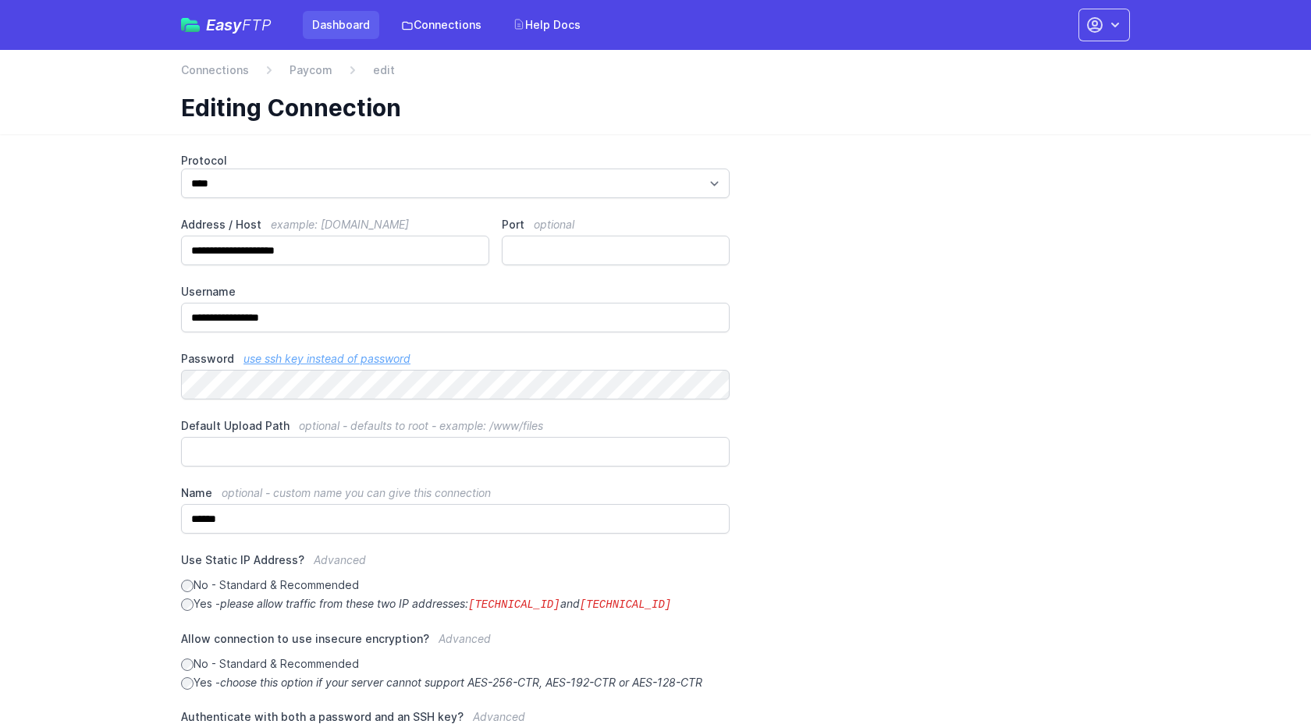
click at [341, 23] on link "Dashboard" at bounding box center [341, 25] width 76 height 28
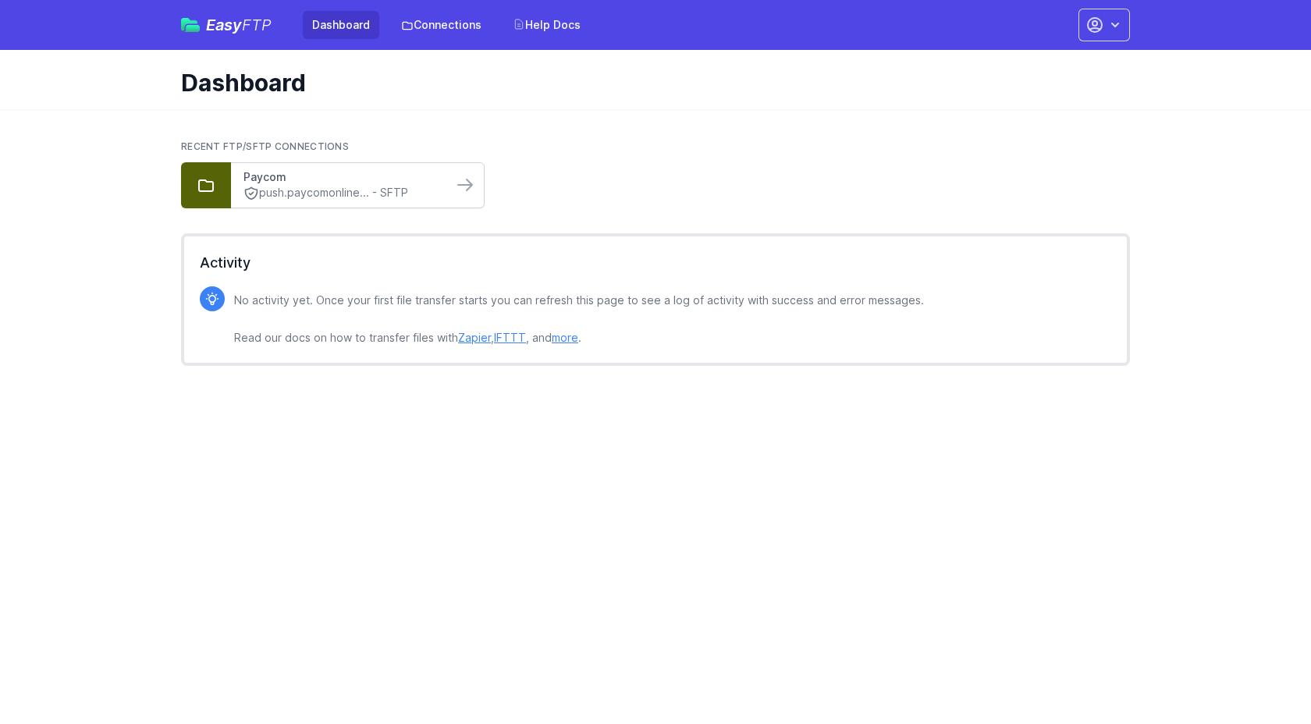
click at [301, 178] on link "Paycom" at bounding box center [342, 177] width 197 height 16
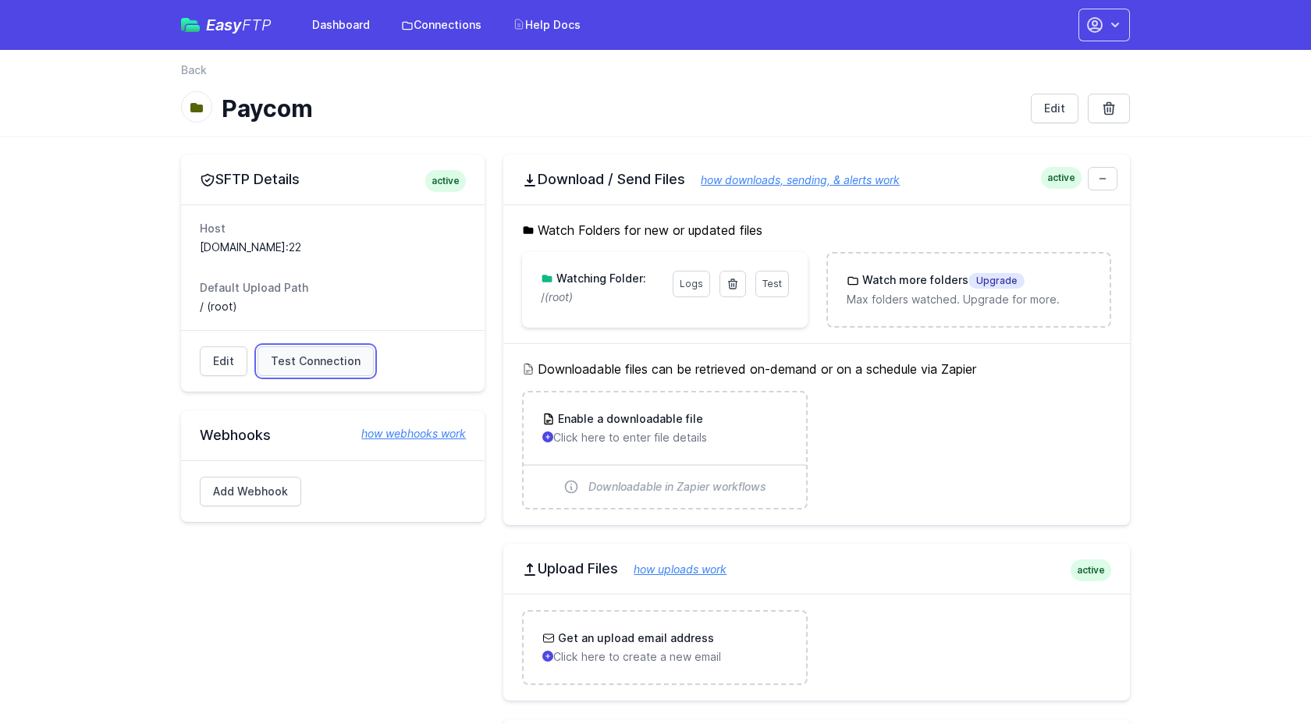
click at [344, 354] on span "Test Connection" at bounding box center [316, 362] width 90 height 16
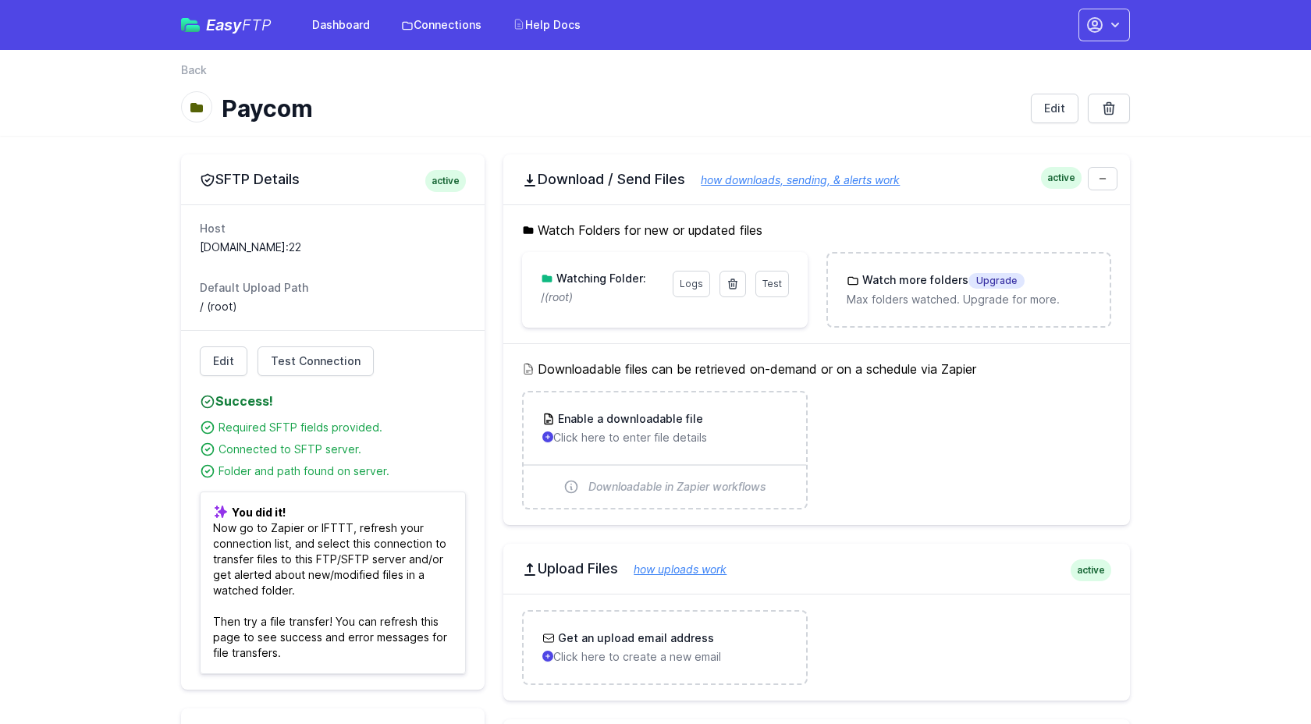
click at [414, 394] on h4 "Success!" at bounding box center [333, 401] width 266 height 19
click at [222, 361] on link "Edit" at bounding box center [224, 362] width 48 height 30
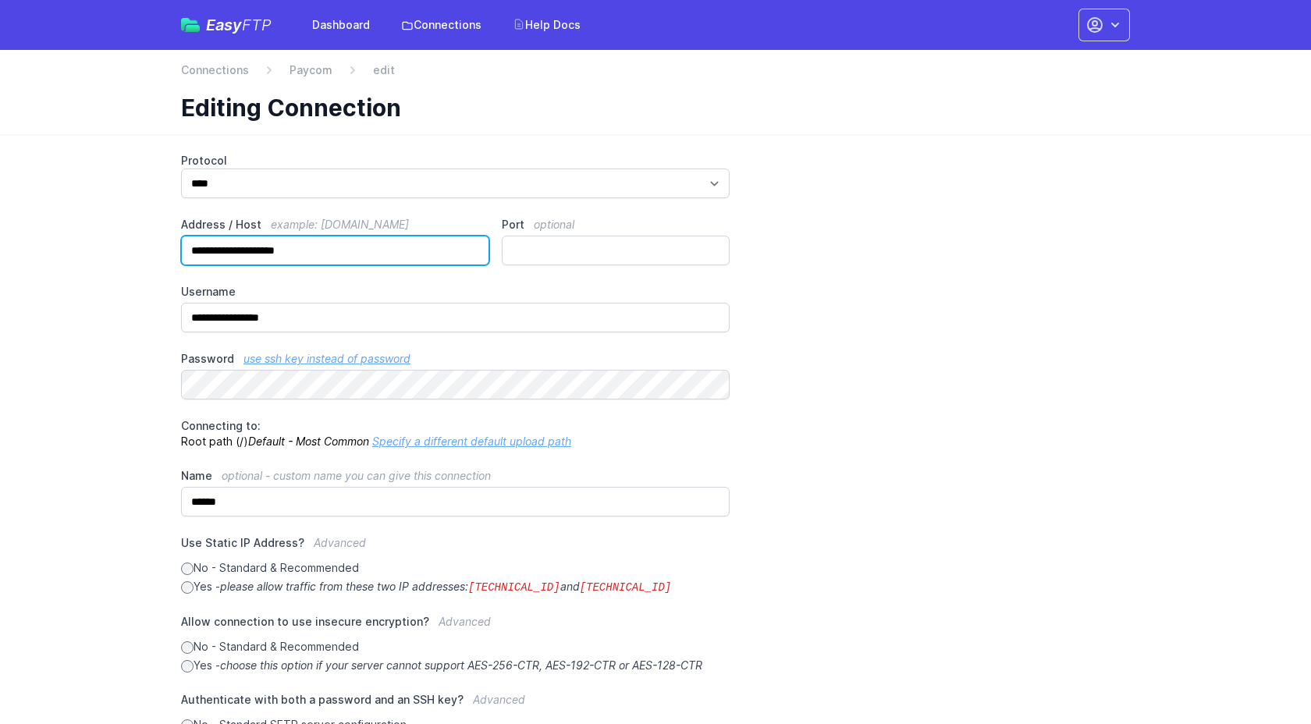
click at [400, 252] on input "**********" at bounding box center [335, 251] width 308 height 30
click at [817, 253] on div "**********" at bounding box center [655, 491] width 949 height 677
